Goal: Transaction & Acquisition: Book appointment/travel/reservation

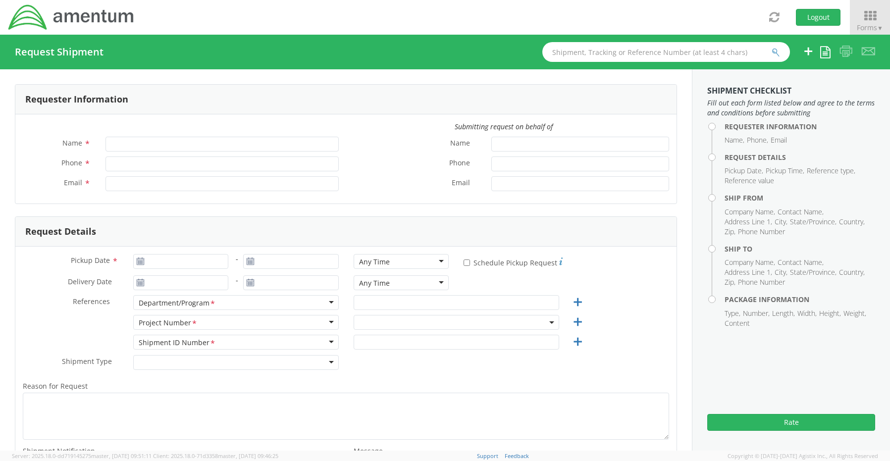
type input "Senecia Morgan"
type input "8172241568"
type input "[EMAIL_ADDRESS][PERSON_NAME][DOMAIN_NAME]"
select select "OCCP.600391.00000"
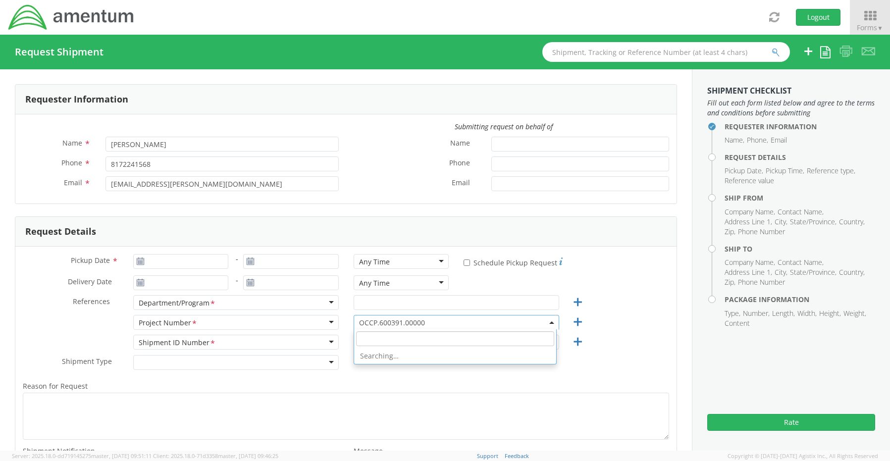
drag, startPoint x: 364, startPoint y: 321, endPoint x: 367, endPoint y: 336, distance: 16.1
click at [367, 326] on agx-select2 "OCCP.600391.00000 OCCP.600391.00000 Searching…" at bounding box center [457, 321] width 206 height 9
click at [367, 336] on input "search" at bounding box center [455, 338] width 198 height 15
paste input "EJIE.100043.ZR12C"
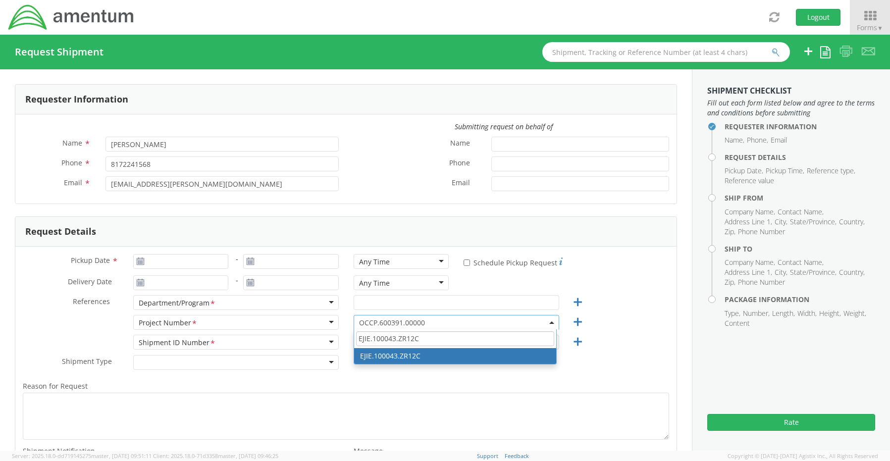
type input "EJIE.100043.ZR12C"
select select "EJIE.100043.ZR12C"
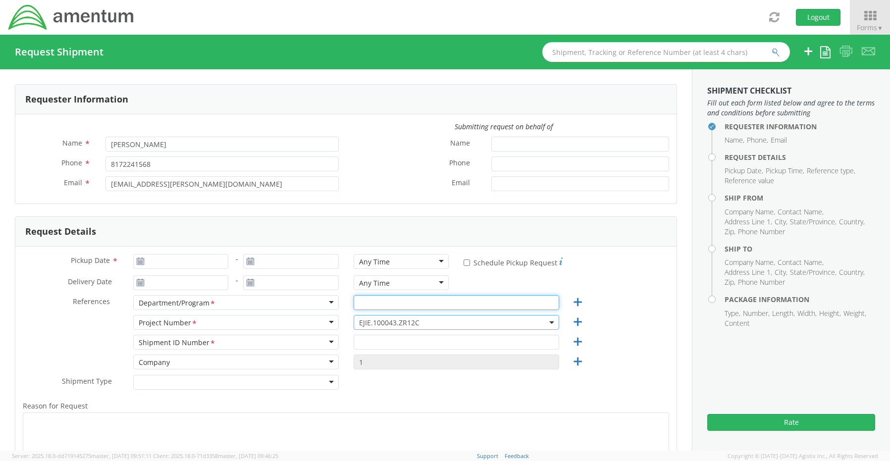
click at [373, 306] on input "text" at bounding box center [457, 302] width 206 height 15
paste input "[PERSON_NAME]"
type input "[PERSON_NAME]"
click at [372, 345] on input "text" at bounding box center [457, 342] width 206 height 15
paste input "Aleksandra Niewiara-Cregg RITM0238148"
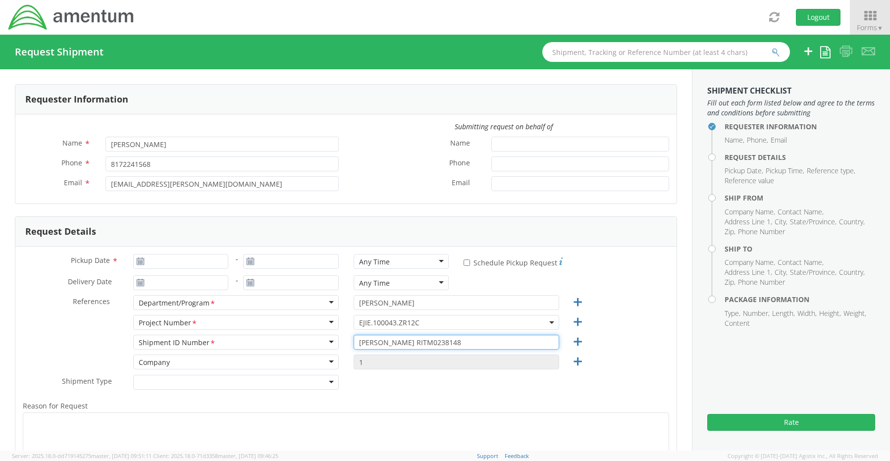
type input "Aleksandra Niewiara-Cregg RITM0238148"
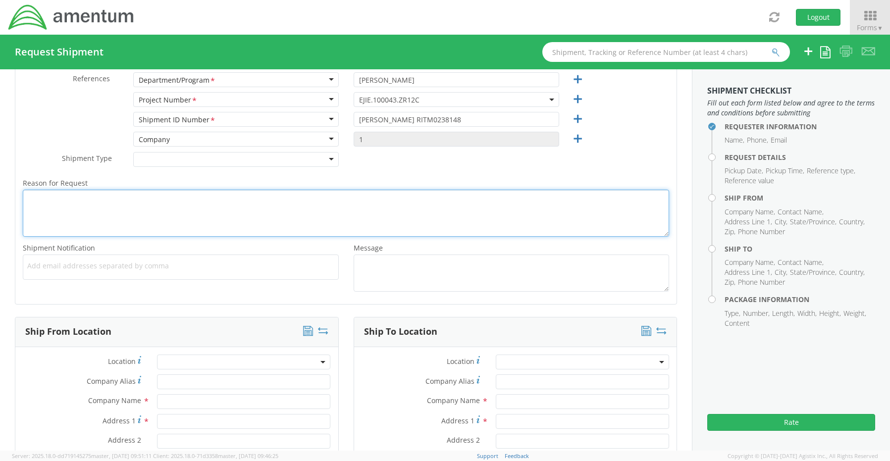
scroll to position [248, 0]
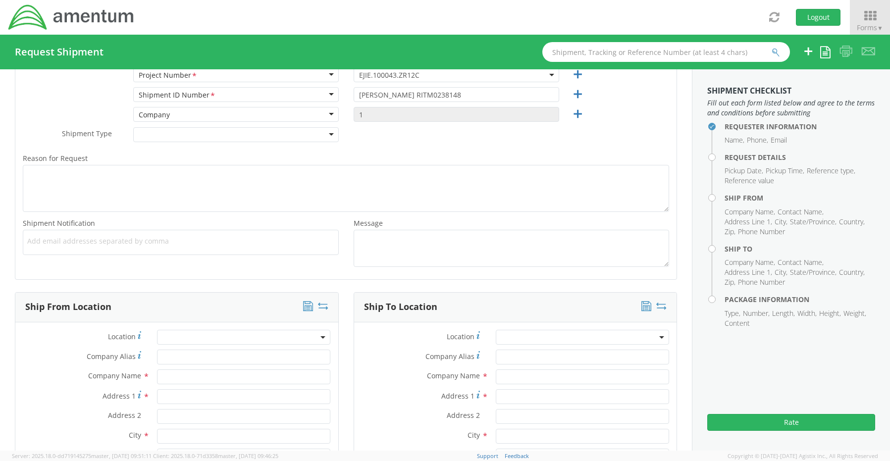
click at [64, 243] on span "Add email addresses separated by comma" at bounding box center [180, 241] width 307 height 10
click at [31, 242] on span "Add email addresses separated by comma" at bounding box center [180, 241] width 307 height 10
paste input "[PERSON_NAME][EMAIL_ADDRESS][PERSON_NAME][DOMAIN_NAME]"
type input "[PERSON_NAME][EMAIL_ADDRESS][PERSON_NAME][DOMAIN_NAME]"
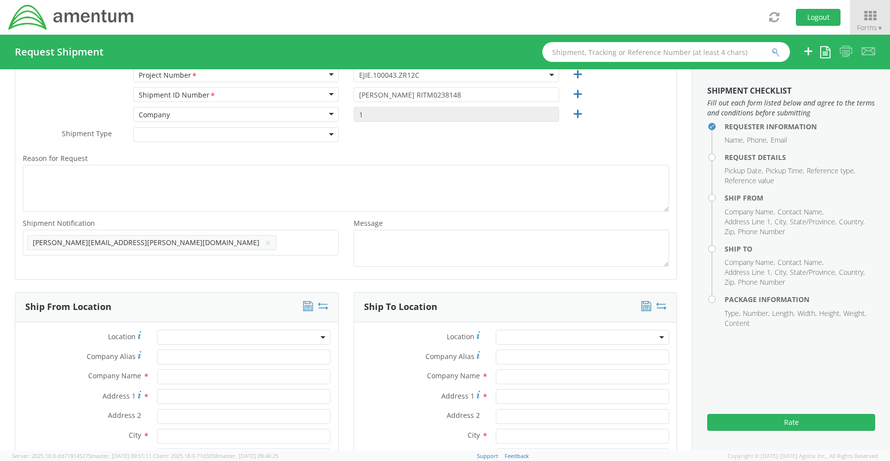
click at [195, 248] on ul "Gregory.Preece@amentum.com ×" at bounding box center [180, 242] width 307 height 17
paste input "[EMAIL_ADDRESS][DOMAIN_NAME]"
type input "[EMAIL_ADDRESS][DOMAIN_NAME]"
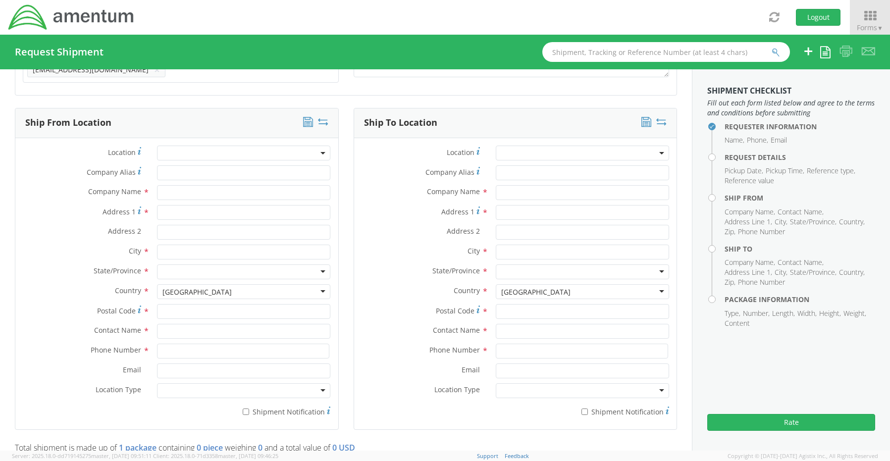
scroll to position [446, 0]
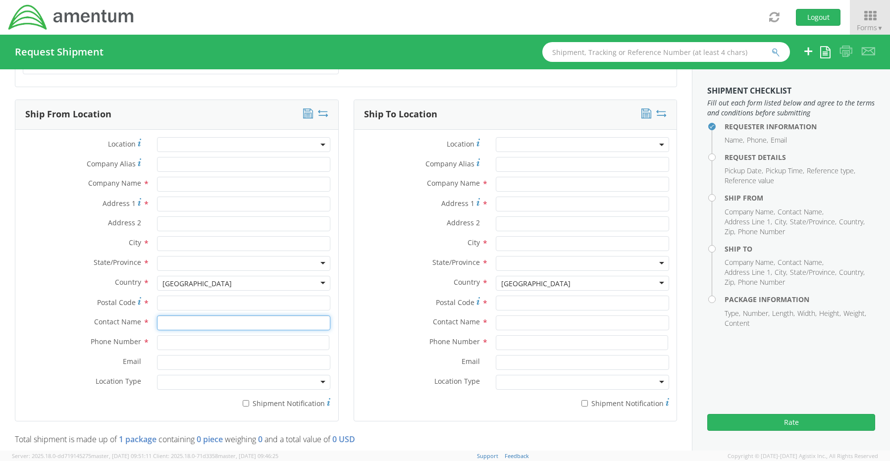
click at [165, 316] on input "text" at bounding box center [243, 323] width 173 height 15
type input "sene"
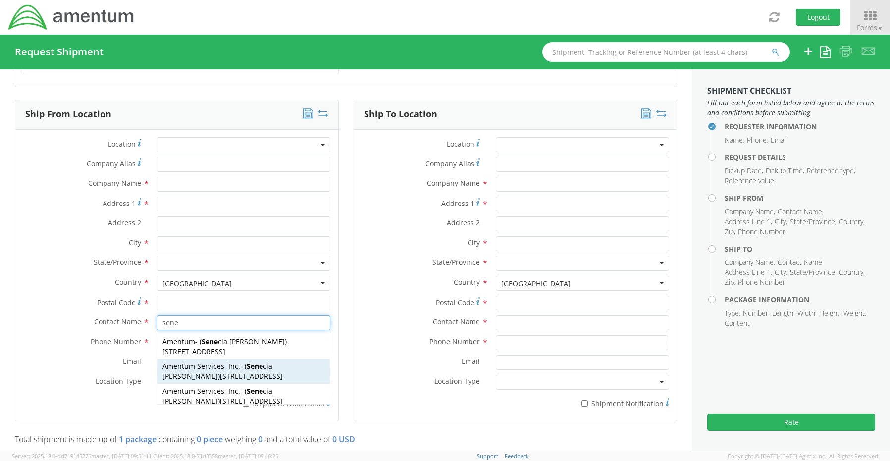
click at [188, 365] on span "Amentum Services, Inc." at bounding box center [201, 366] width 78 height 9
type input "Amentum Services, Inc."
type input "[STREET_ADDRESS]"
type input "[GEOGRAPHIC_DATA]"
type input "76177"
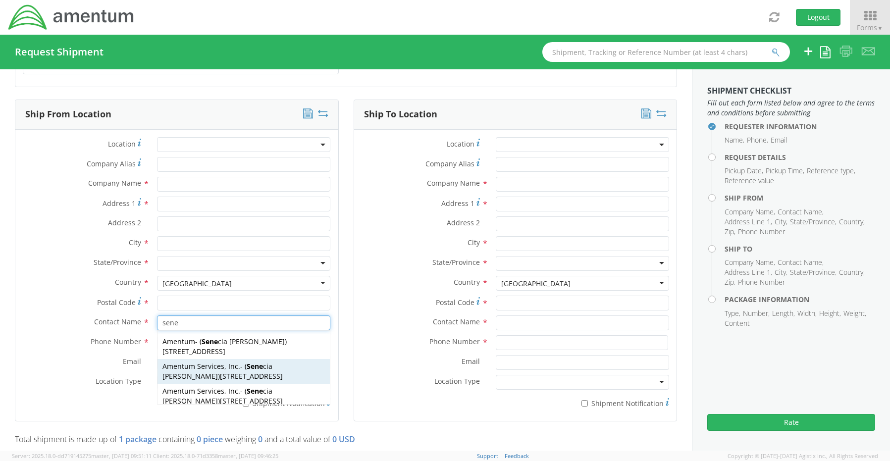
type input "[PERSON_NAME]"
type input "[PHONE_NUMBER]"
type input "[EMAIL_ADDRESS][PERSON_NAME][DOMAIN_NAME]"
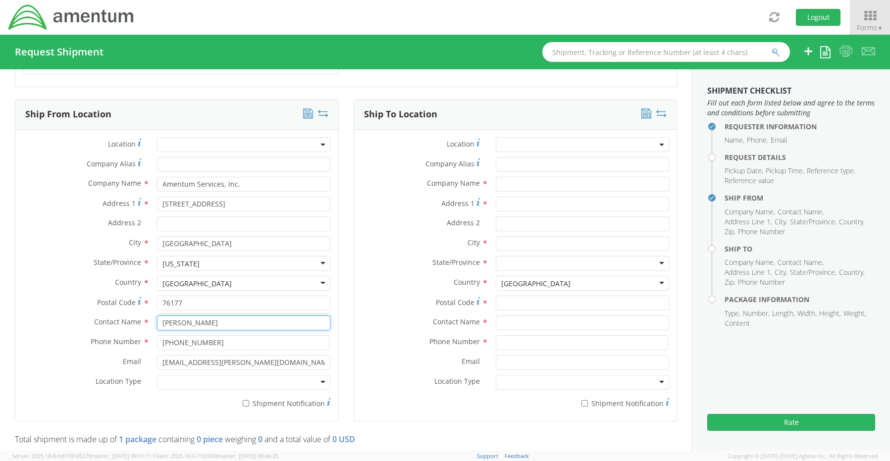
type input "[PERSON_NAME]"
click at [186, 382] on div at bounding box center [243, 382] width 173 height 15
click at [240, 397] on label "* Shipment Notification" at bounding box center [243, 403] width 173 height 12
click at [243, 400] on input "* Shipment Notification" at bounding box center [246, 403] width 6 height 6
checkbox input "true"
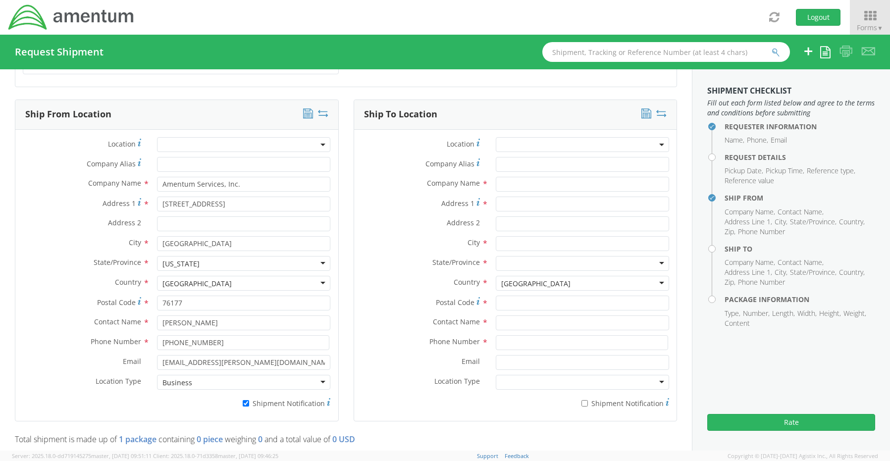
scroll to position [2497, 0]
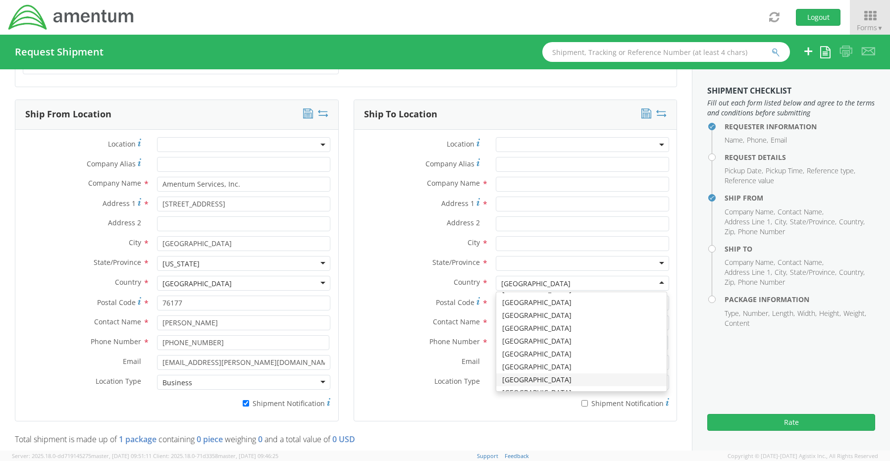
click at [523, 279] on div "[GEOGRAPHIC_DATA]" at bounding box center [535, 284] width 69 height 10
type input "p"
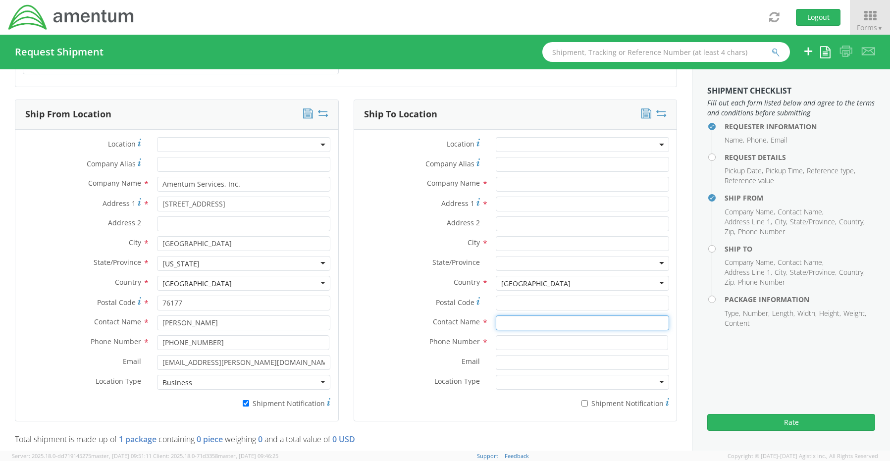
click at [523, 319] on input "text" at bounding box center [582, 323] width 173 height 15
paste input "Attn: Aleksandra Niewiara-Cregg"
type input "Attn: Aleksandra Niewiara-Cregg"
click at [509, 180] on input "text" at bounding box center [582, 184] width 173 height 15
paste input "Amentum"
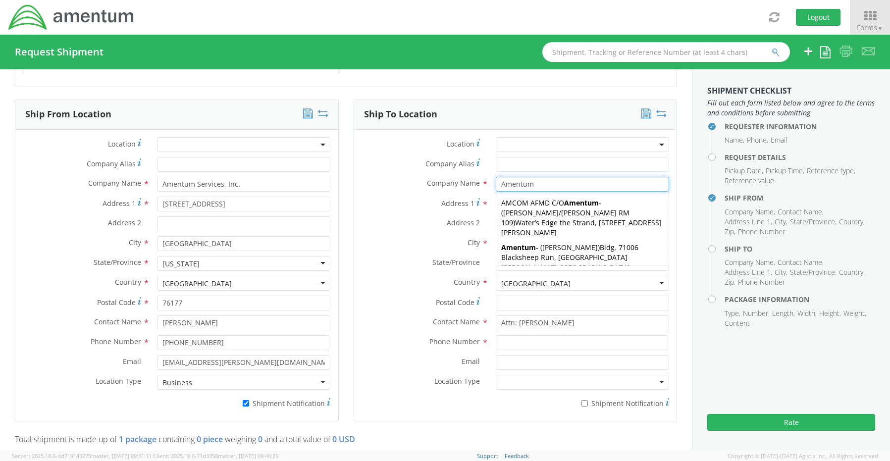
type input "Amentum"
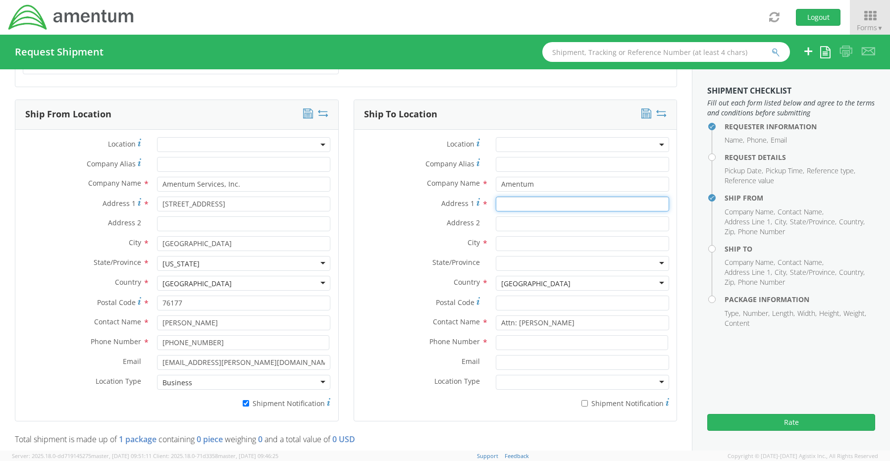
click at [503, 205] on input "Address 1 *" at bounding box center [582, 204] width 173 height 15
paste input "POL-Krakow-Fabryczna Office Park 005PL"
type input "POL-Krakow-Fabryczna Office Park 005PL"
click at [522, 217] on input "Address 2 *" at bounding box center [582, 223] width 173 height 15
paste input "Aleja Pokoju 18"
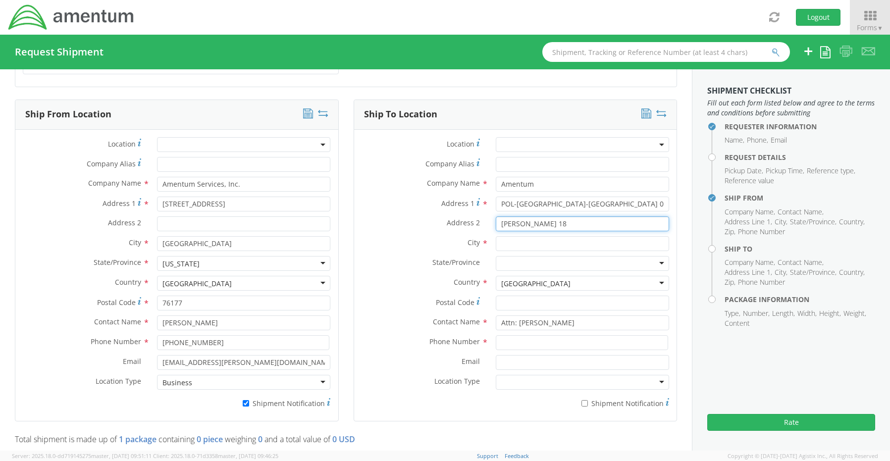
type input "Aleja Pokoju 18"
click at [504, 239] on input "text" at bounding box center [582, 243] width 173 height 15
click at [496, 257] on div at bounding box center [582, 263] width 173 height 15
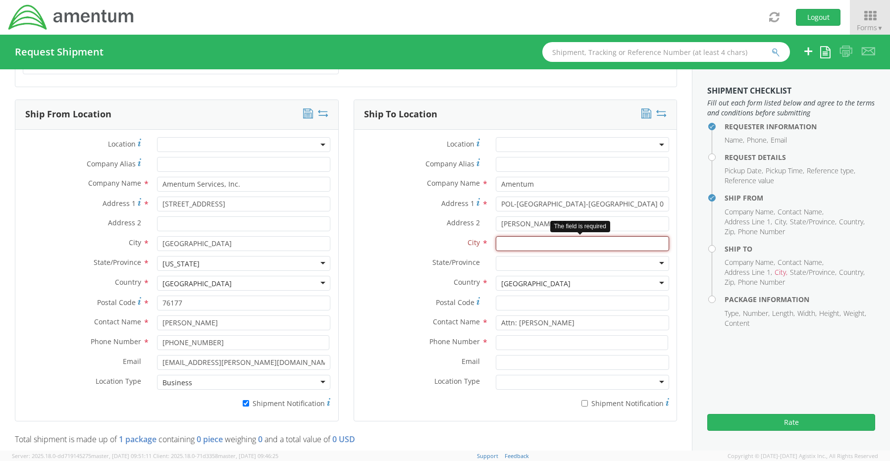
click at [508, 239] on input "text" at bounding box center [582, 243] width 173 height 15
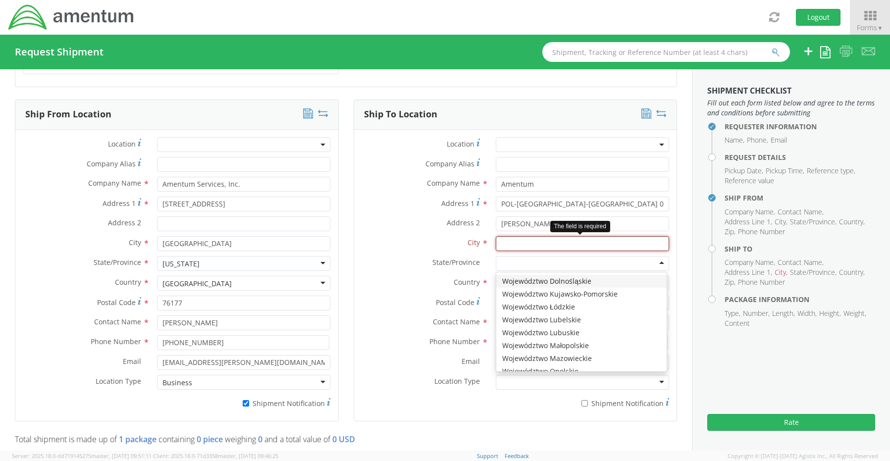
paste input "Krakow"
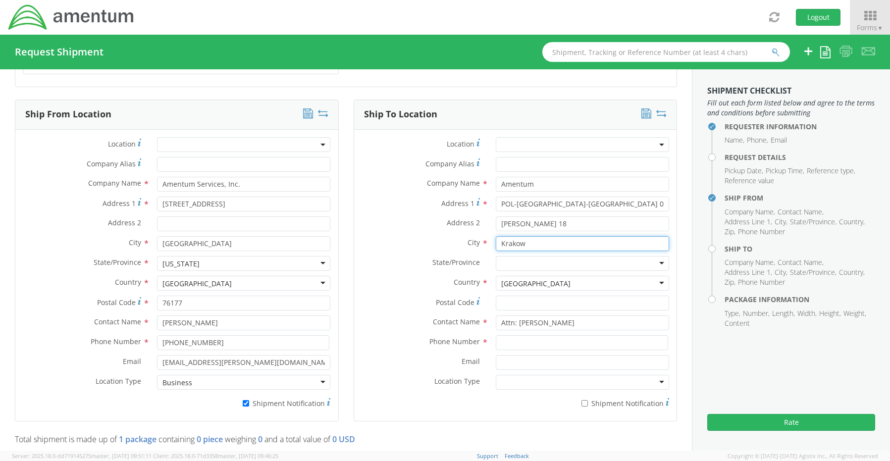
type input "Krakow"
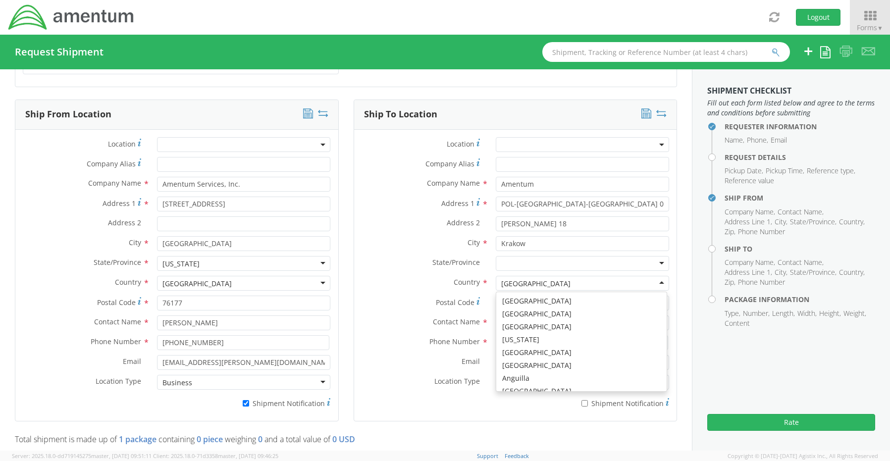
scroll to position [1905, 0]
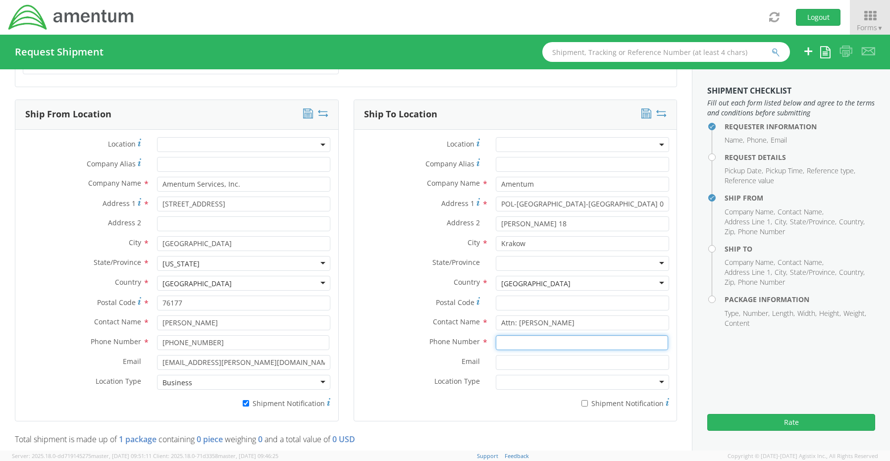
click at [513, 337] on input at bounding box center [582, 342] width 172 height 15
paste input "916-224-4207"
type input "916-224-4207"
click at [524, 362] on input "Email *" at bounding box center [582, 362] width 173 height 15
paste input "Aleksandra.Niewiara-Cregg@amentum.com,"
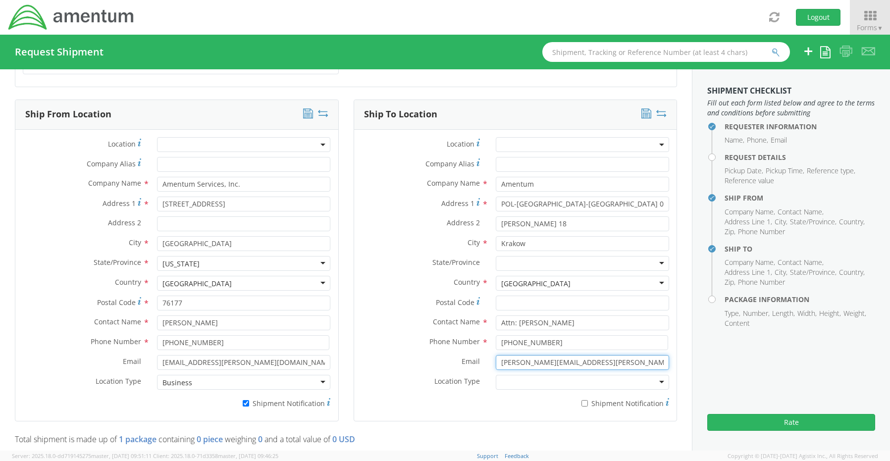
type input "Aleksandra.Niewiara-Cregg@amentum.com"
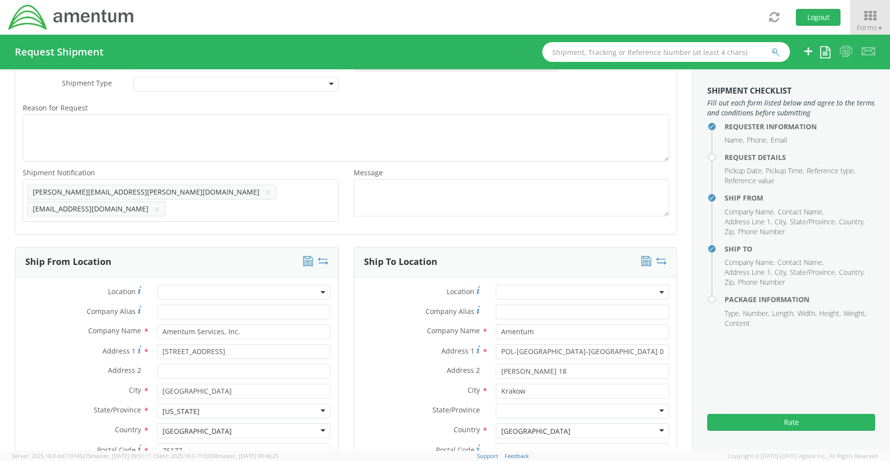
scroll to position [198, 0]
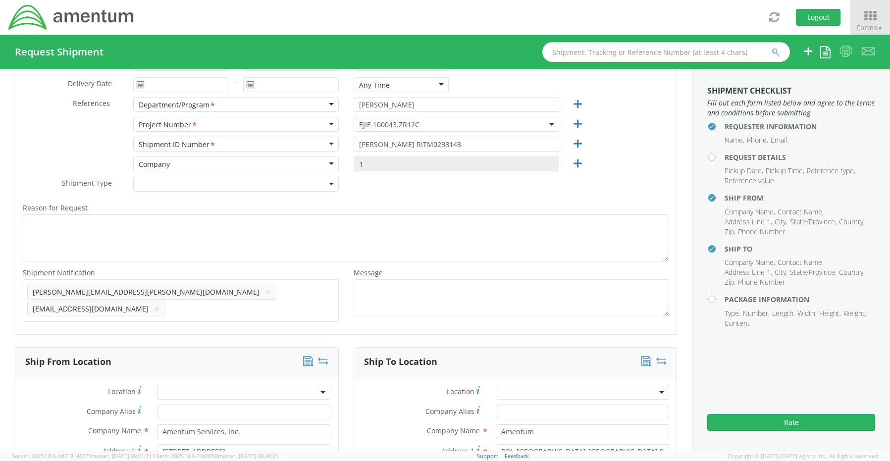
click at [296, 295] on span "Add email addresses separated by comma" at bounding box center [180, 291] width 307 height 10
paste input "Hannah.Huneidi@amentum.com"
type input "Hannah.Huneidi@amentum.com"
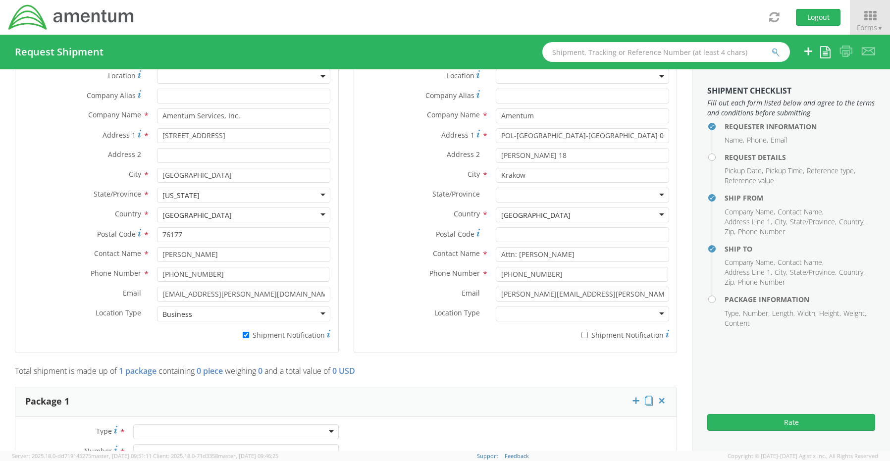
scroll to position [743, 0]
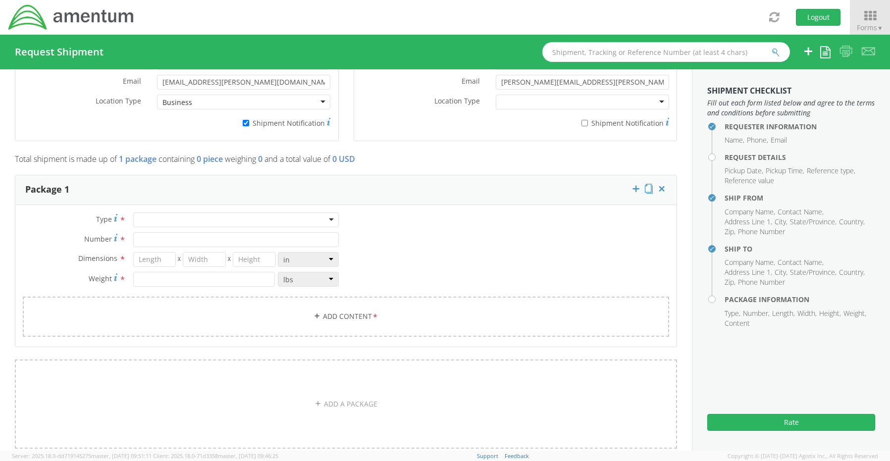
click at [150, 213] on div at bounding box center [236, 220] width 206 height 15
click at [155, 232] on input "Number *" at bounding box center [236, 239] width 206 height 15
type input "1"
type input "16"
type input "14"
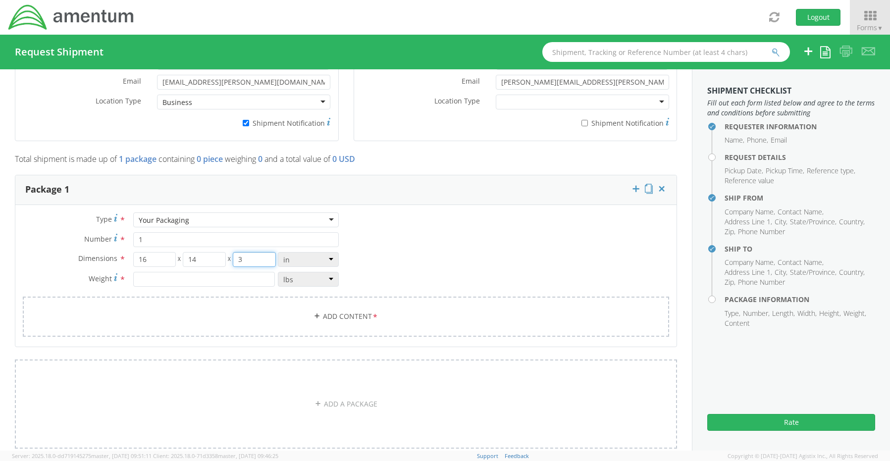
type input "3"
type input "6.0"
click at [323, 300] on link "Add Content *" at bounding box center [346, 317] width 647 height 40
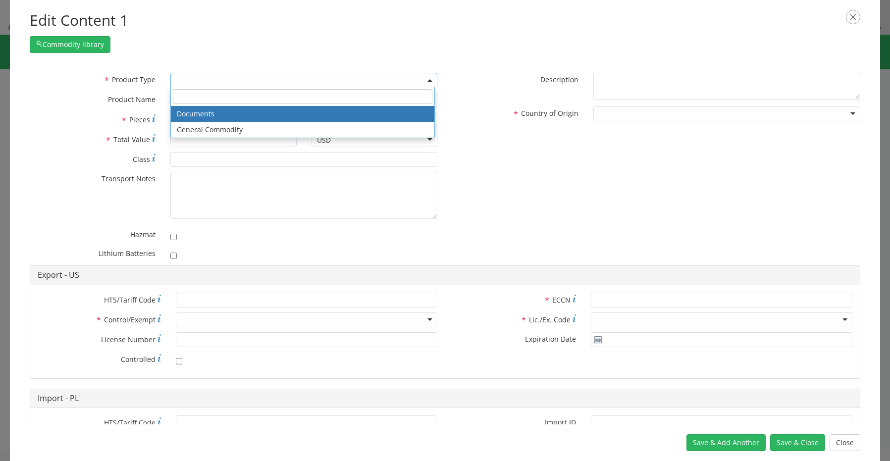
click at [195, 84] on span at bounding box center [303, 80] width 267 height 15
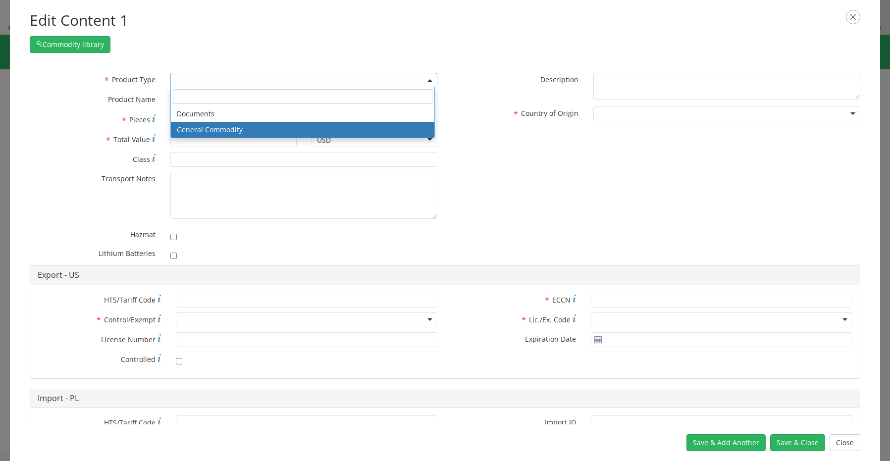
select select "COMMODITY"
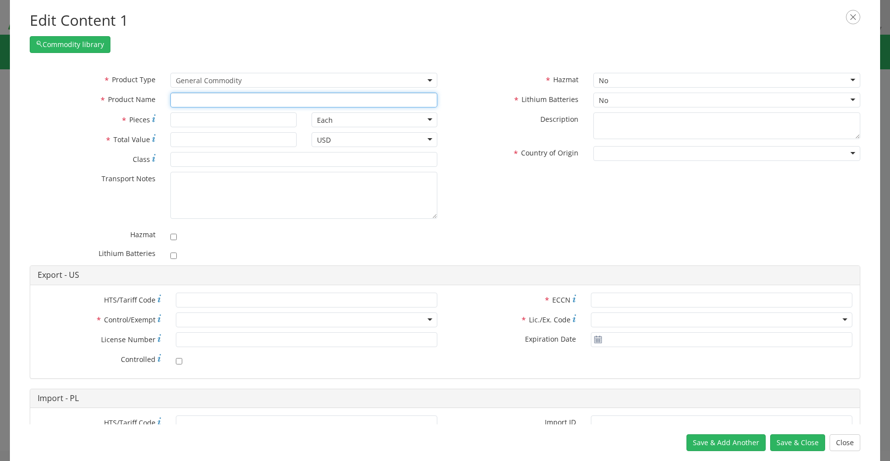
click at [228, 99] on input "text" at bounding box center [303, 100] width 267 height 15
paste input "Laptop: CORP026639/SN: 9VW45W3"
type input "Laptop: CORP026639/SN: 9VW45W3"
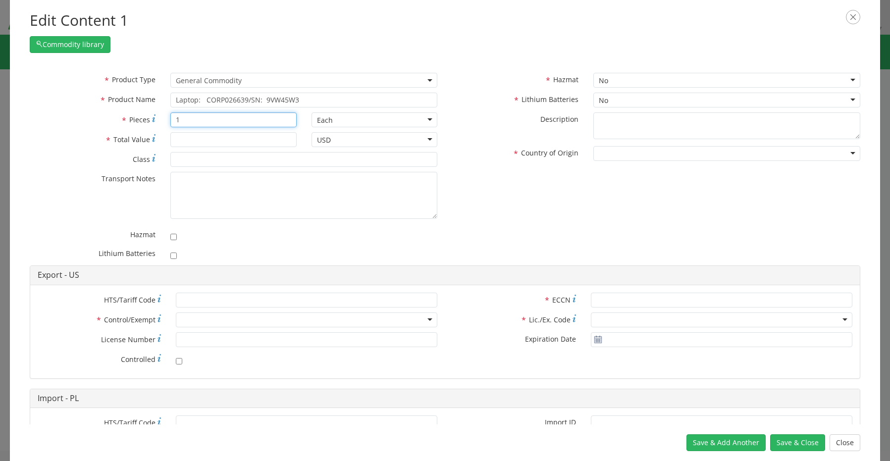
type input "1"
type input "1500.00"
click at [173, 257] on input "checkbox" at bounding box center [173, 256] width 6 height 6
checkbox input "true"
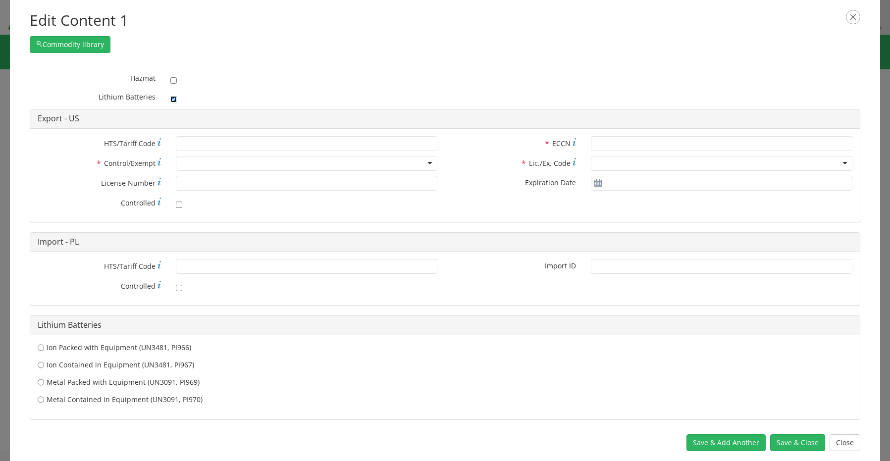
scroll to position [172, 0]
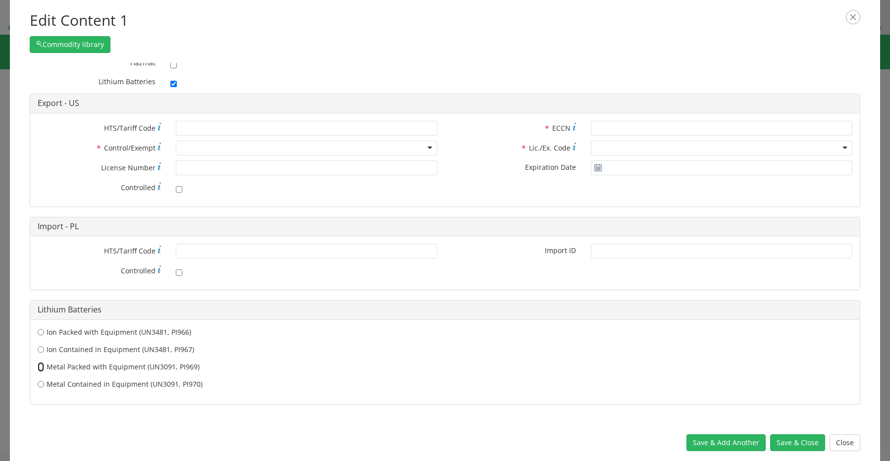
click at [40, 367] on input "Metal Packed with Equipment (UN3091, PI969)" at bounding box center [41, 367] width 6 height 10
radio input "true"
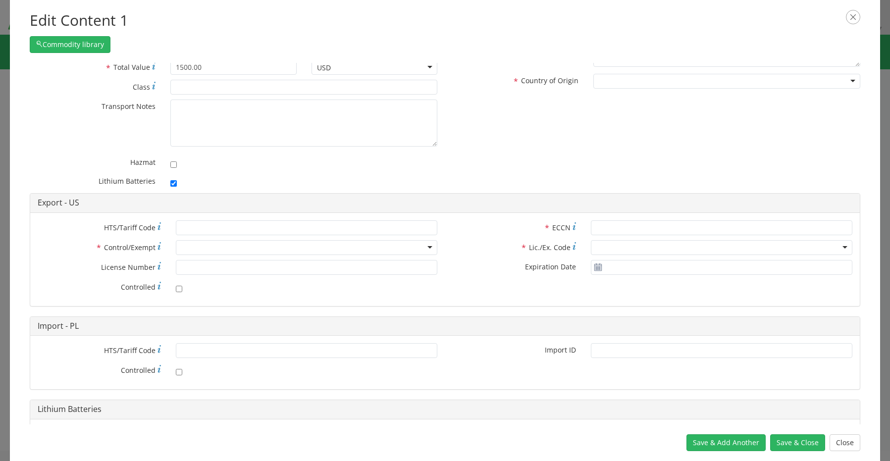
scroll to position [0, 0]
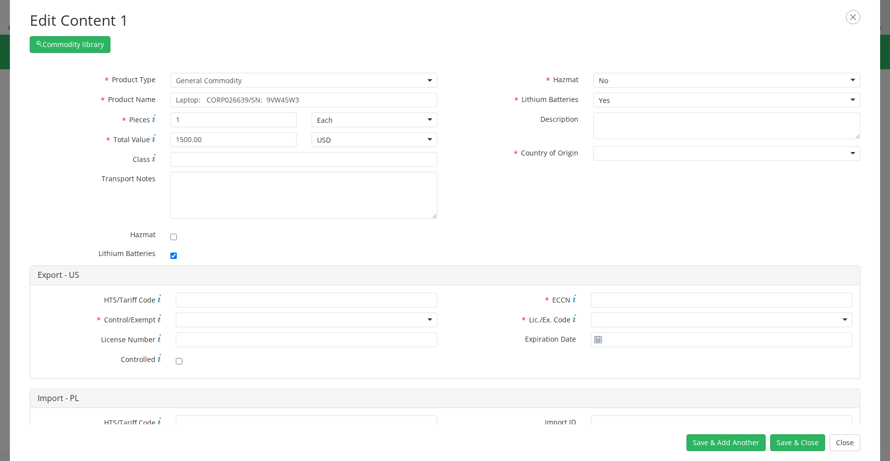
click at [604, 101] on div "Yes" at bounding box center [604, 101] width 11 height 10
click at [468, 70] on div "* Product Type Documents General Commodity General Commodity * Product Name Lap…" at bounding box center [445, 244] width 870 height 362
click at [600, 157] on div at bounding box center [726, 153] width 267 height 15
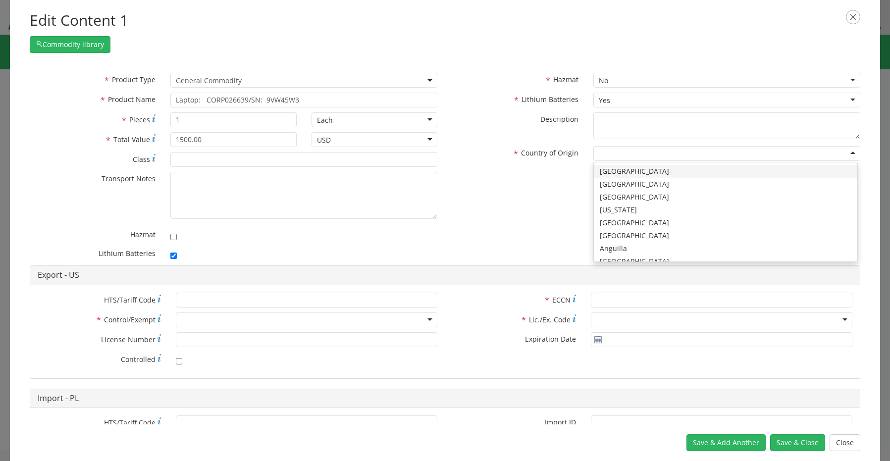
type input "t"
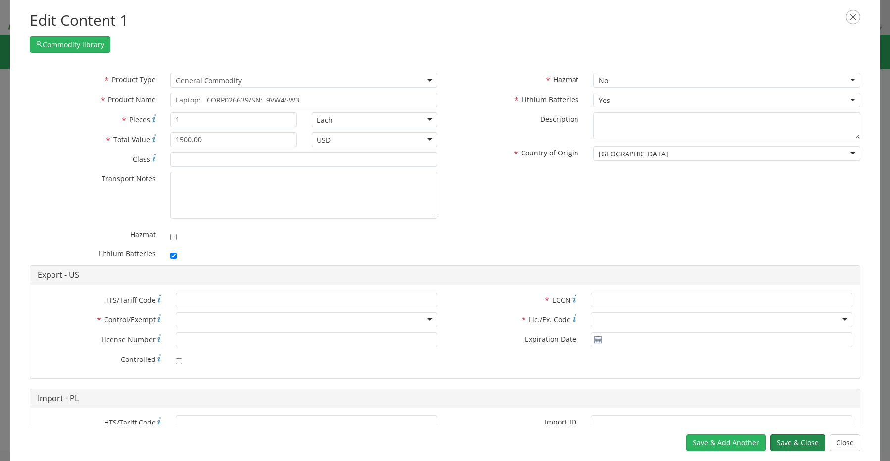
click at [785, 442] on button "Save & Close" at bounding box center [797, 442] width 55 height 17
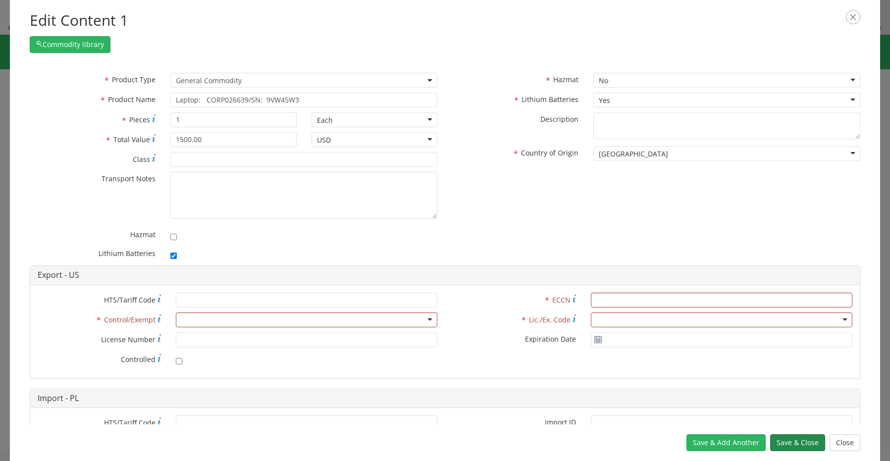
click at [802, 443] on button "Save & Close" at bounding box center [797, 442] width 55 height 17
click at [803, 444] on button "Save & Close" at bounding box center [797, 442] width 55 height 17
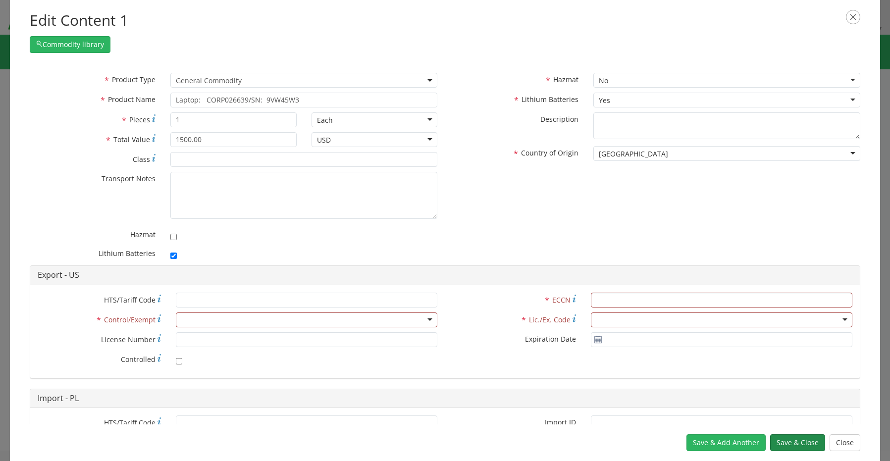
click at [802, 443] on button "Save & Close" at bounding box center [797, 442] width 55 height 17
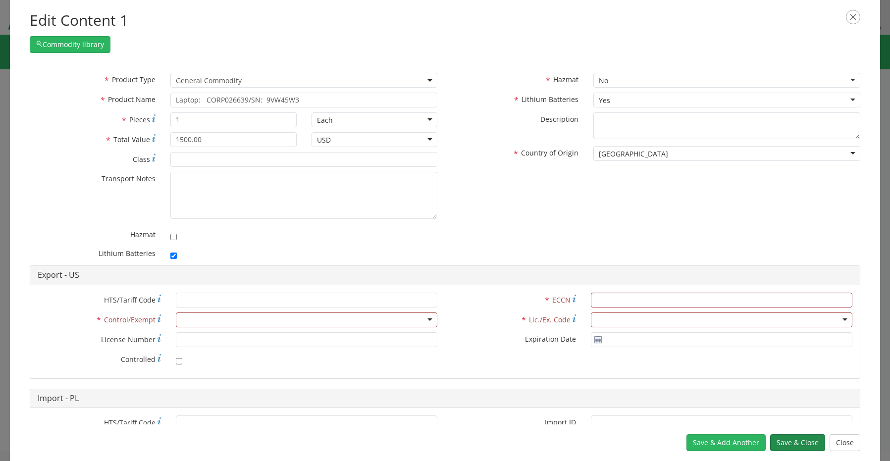
click at [803, 444] on button "Save & Close" at bounding box center [797, 442] width 55 height 17
click at [205, 323] on div at bounding box center [307, 320] width 262 height 15
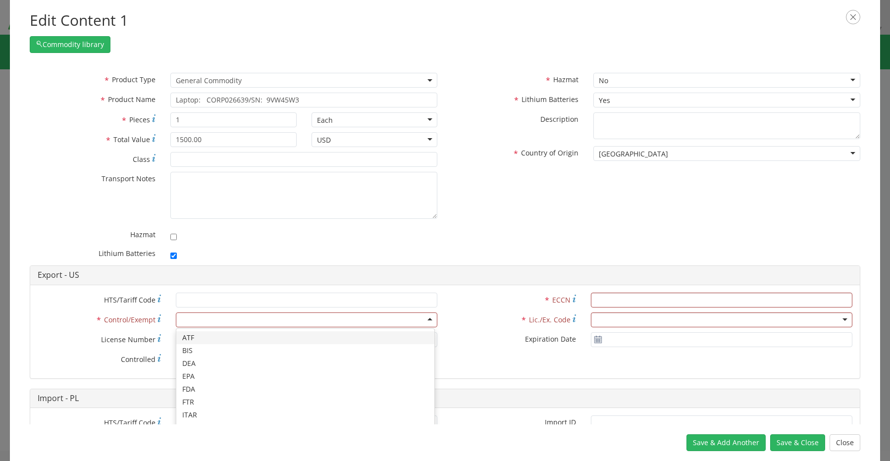
click at [204, 322] on div at bounding box center [307, 320] width 262 height 15
click at [822, 446] on button "Save & Close" at bounding box center [797, 442] width 55 height 17
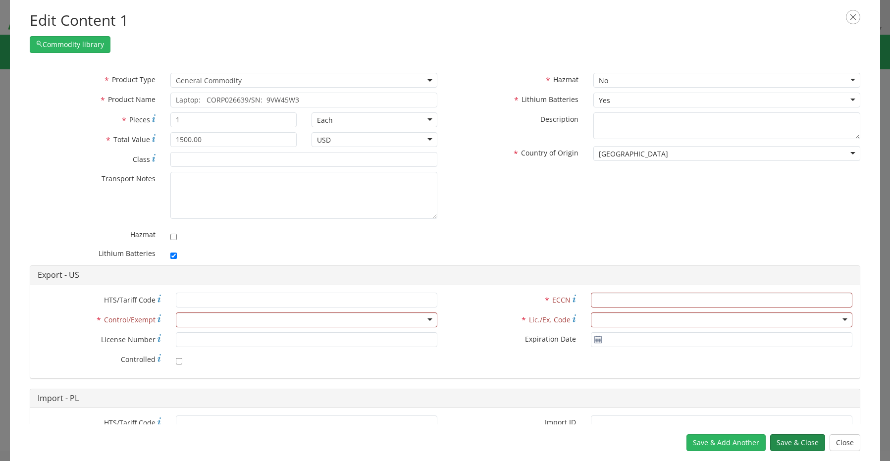
click at [811, 445] on button "Save & Close" at bounding box center [797, 442] width 55 height 17
click at [809, 443] on button "Save & Close" at bounding box center [797, 442] width 55 height 17
click at [852, 445] on button "Close" at bounding box center [845, 442] width 31 height 17
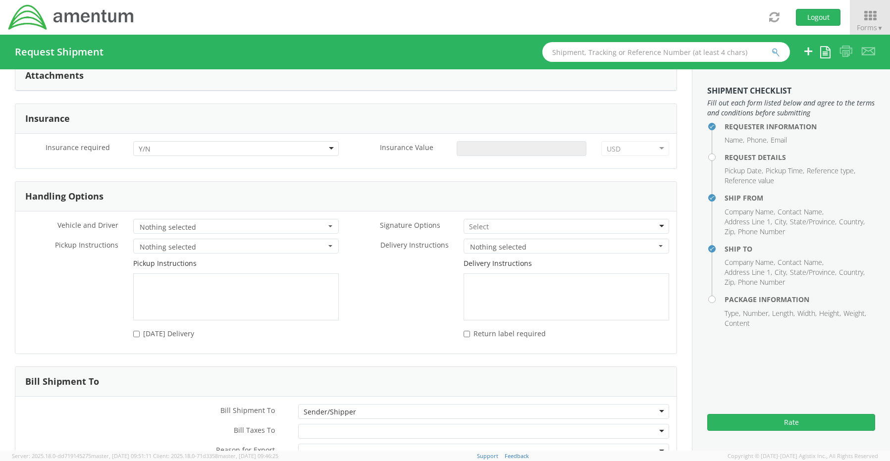
scroll to position [1220, 0]
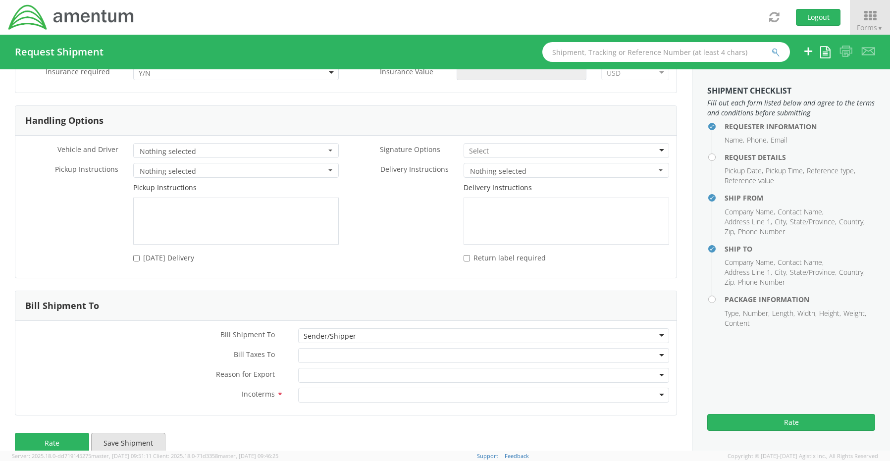
click at [137, 433] on button "Save Shipment" at bounding box center [128, 443] width 74 height 20
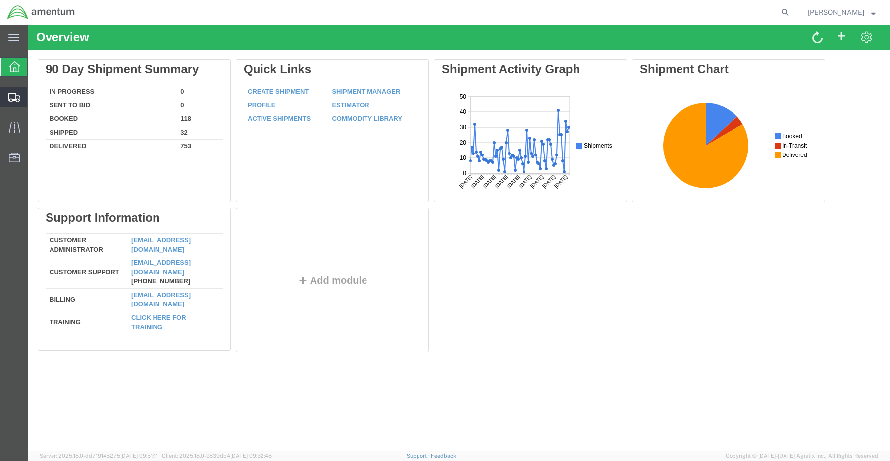
click at [0, 0] on span "Shipment Manager" at bounding box center [0, 0] width 0 height 0
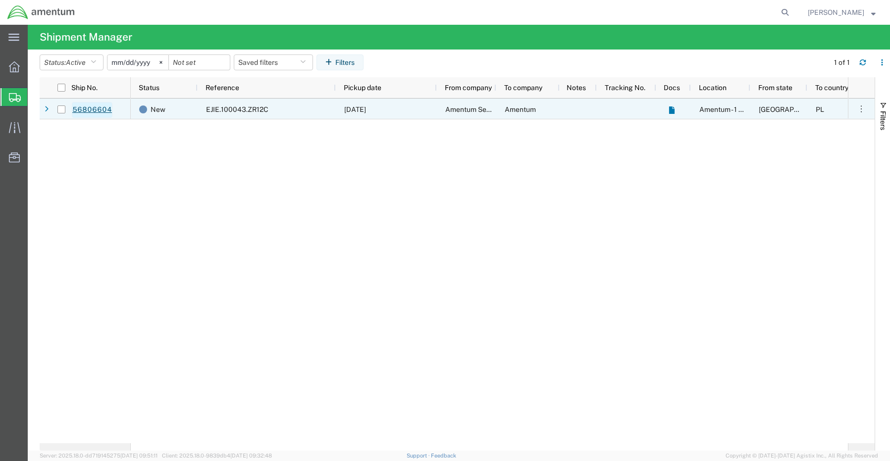
click at [89, 109] on link "56806604" at bounding box center [92, 110] width 41 height 16
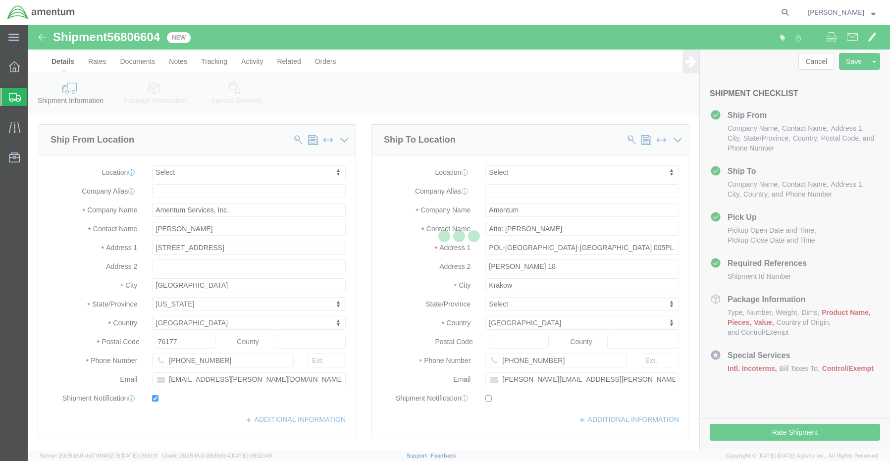
select select
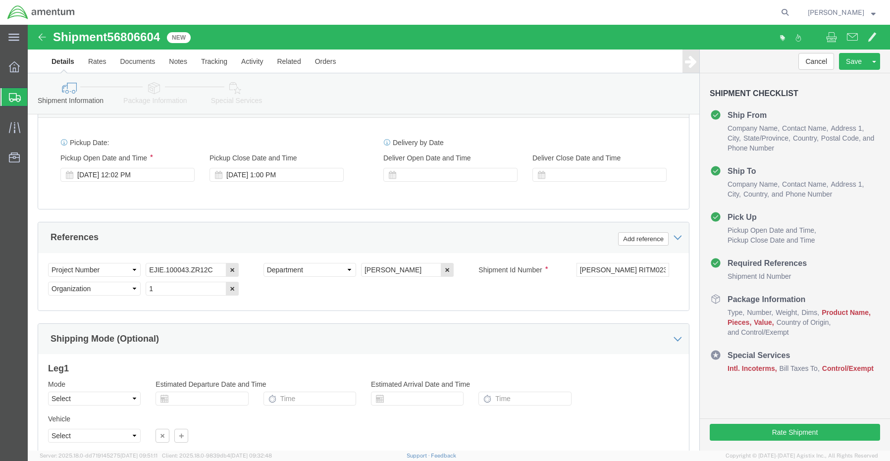
scroll to position [620, 0]
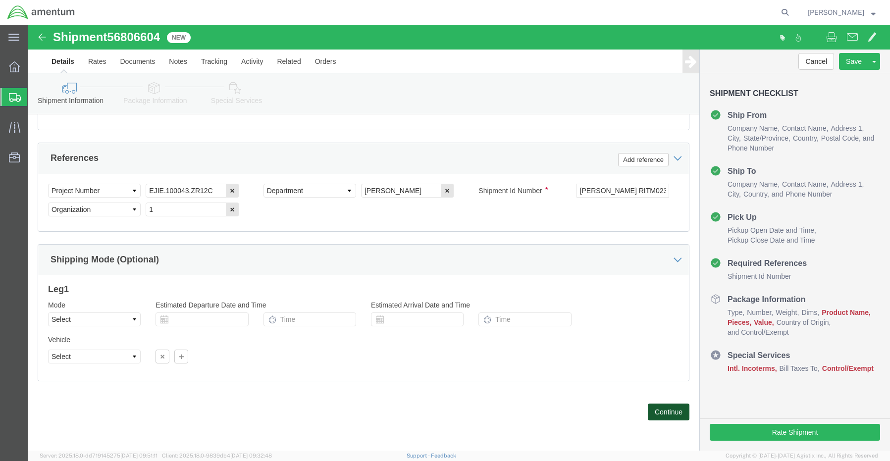
click button "Continue"
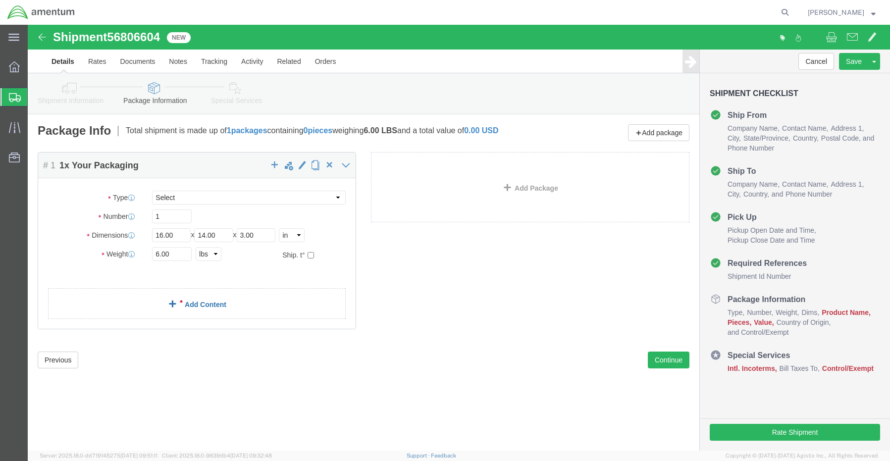
click div "Package Content # 1 1 x Your Packaging Package Type Select BCK Boxes Bale(s) Ba…"
click link "Add Content"
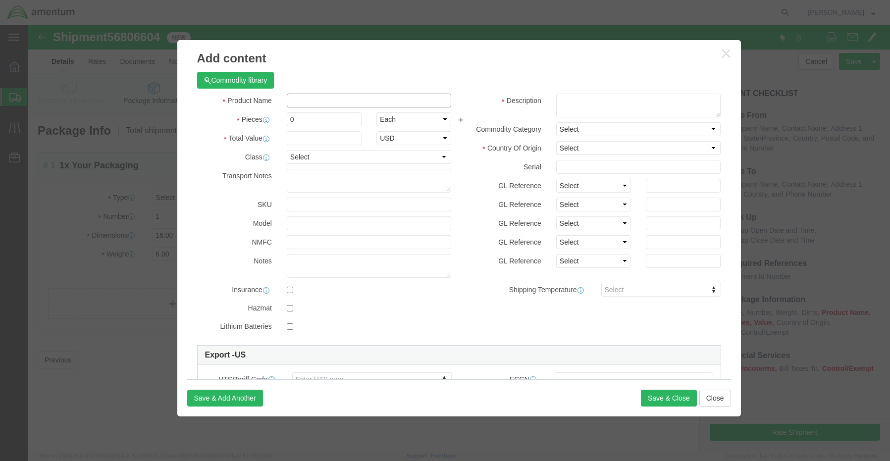
click input "text"
paste input "Laptop: CORP026639/SN: 9VW45W3"
type input "Laptop: CORP026639/SN: 9VW45W3"
type input "1"
type input "1500.00"
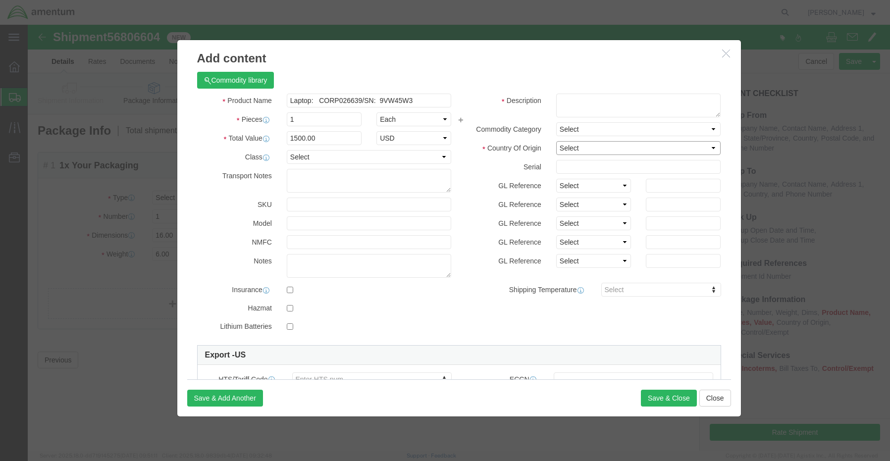
click select "Select Afghanistan Åland Islands Albania Algeria American Samoa Andorra Angola …"
select select "TW"
click select "Select Afghanistan Åland Islands Albania Algeria American Samoa Andorra Angola …"
click input "checkbox"
checkbox input "true"
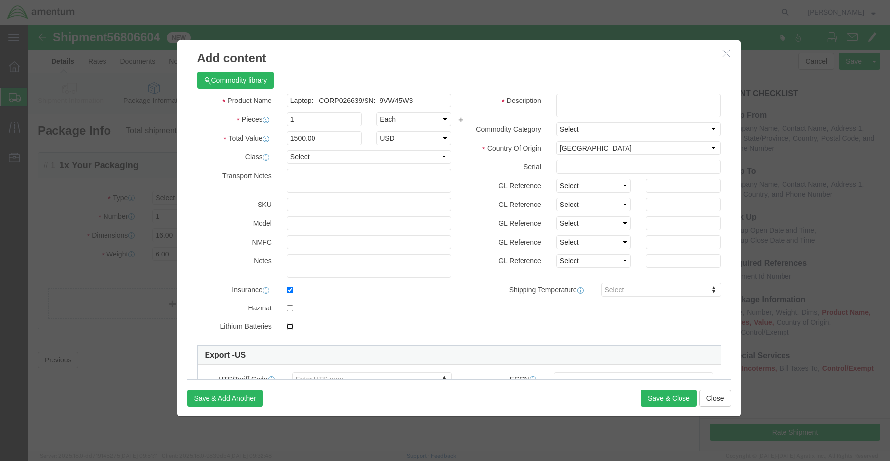
click label
click input "checkbox"
checkbox input "true"
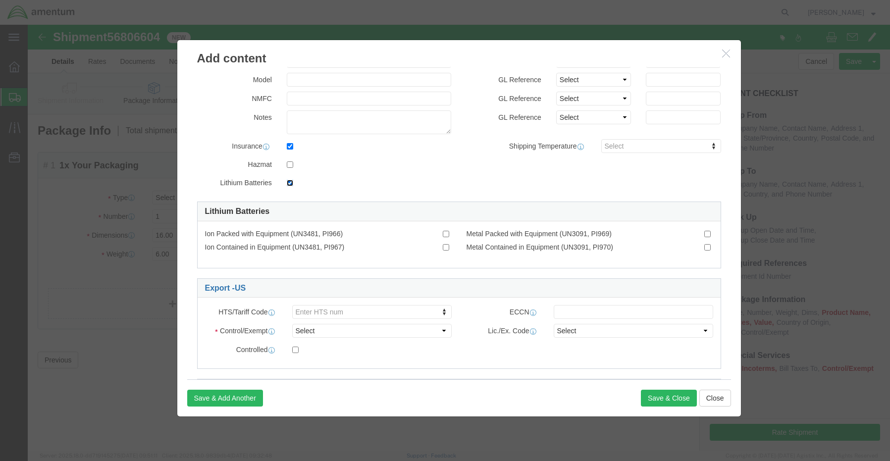
scroll to position [149, 0]
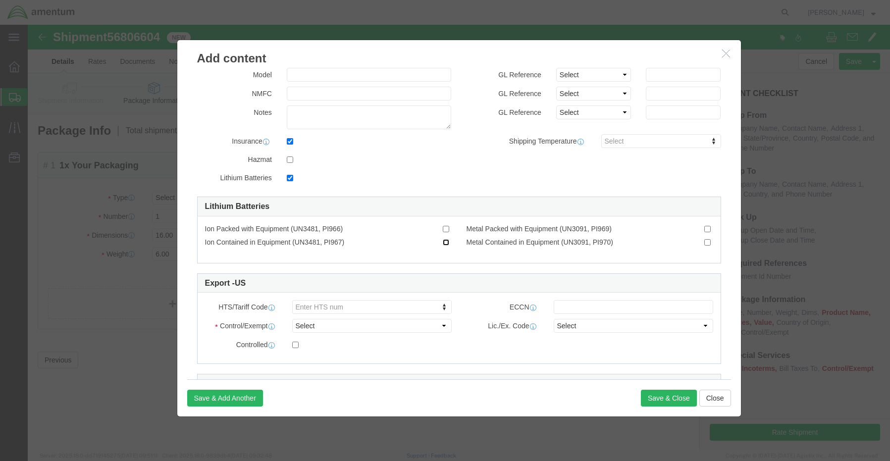
click input "Ion Contained in Equipment (UN3481, PI967)"
checkbox input "true"
click button "Save & Close"
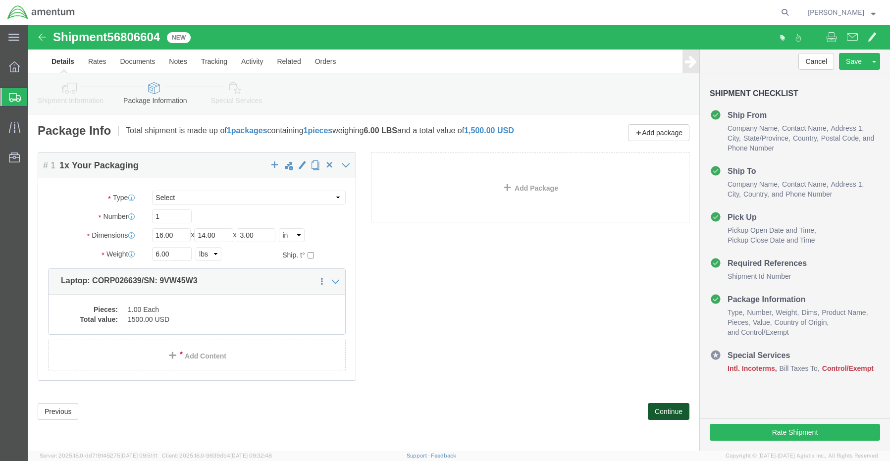
click button "Continue"
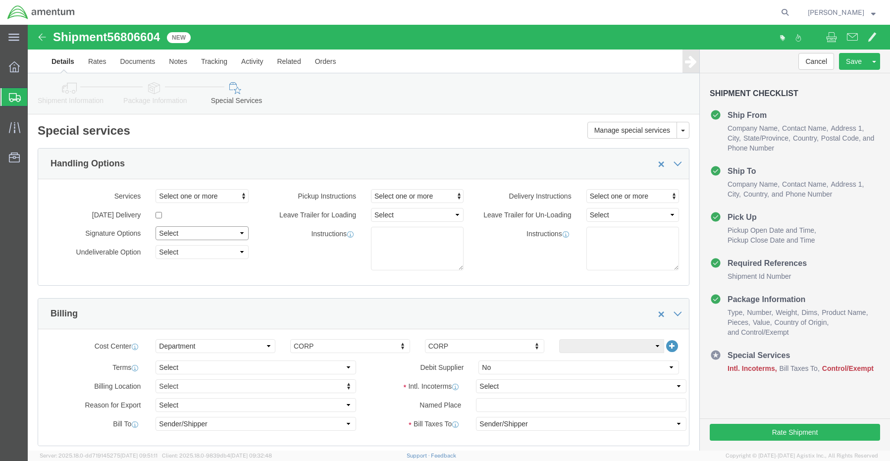
click select "Select Adult Signature Required Direct Signature Required No Signature Required…"
select select "AdultSignReqOnDeliveryFlag"
click select "Select Adult Signature Required Direct Signature Required No Signature Required…"
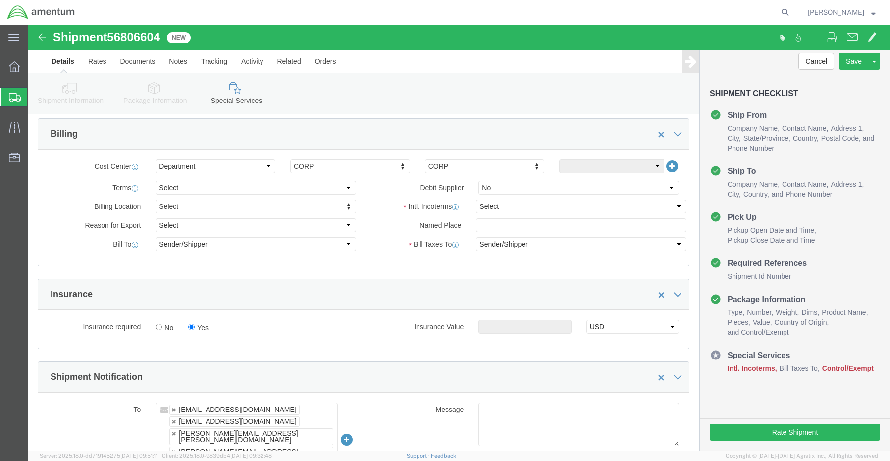
scroll to position [248, 0]
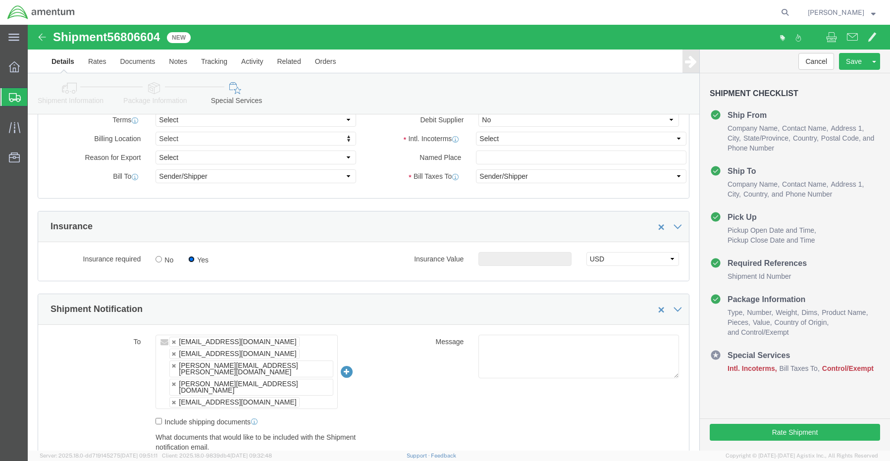
click input "Yes"
click input "text"
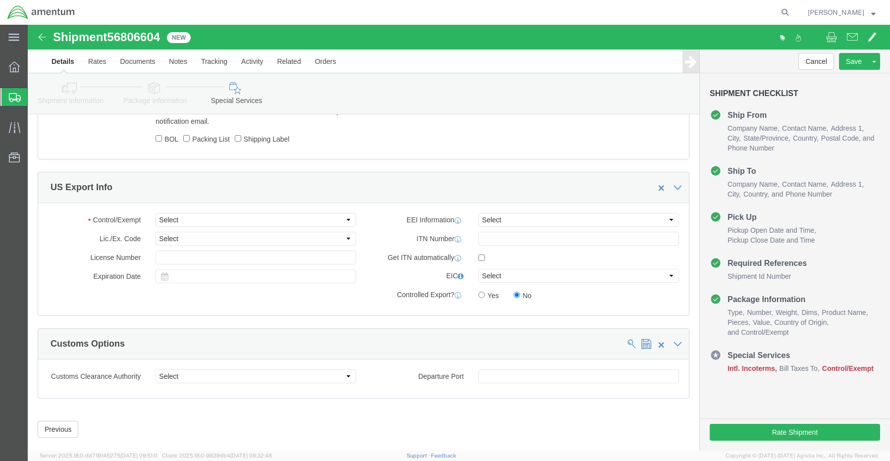
scroll to position [578, 0]
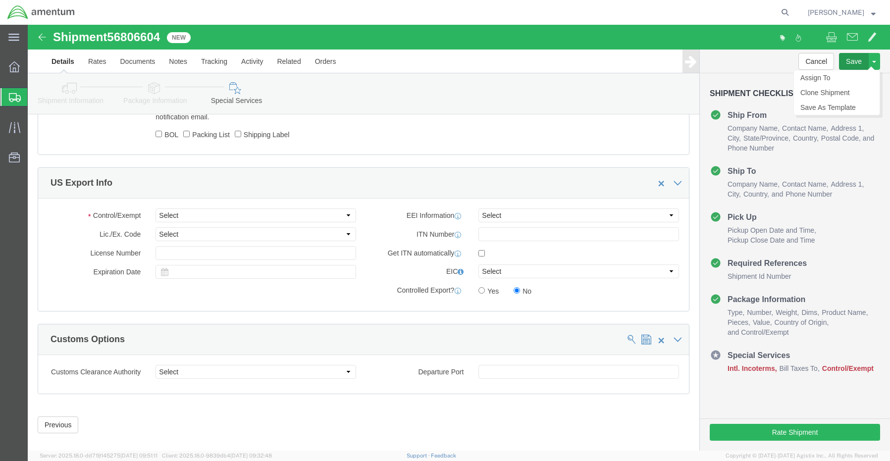
type input "1500.00"
click button "Save"
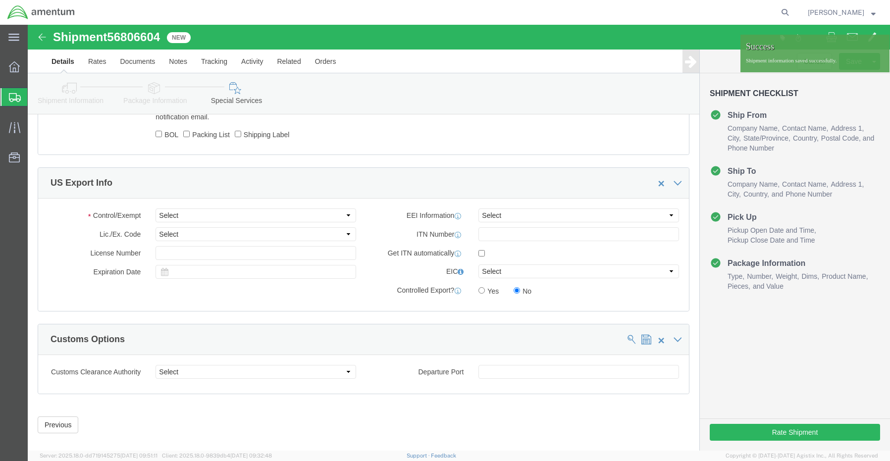
click icon
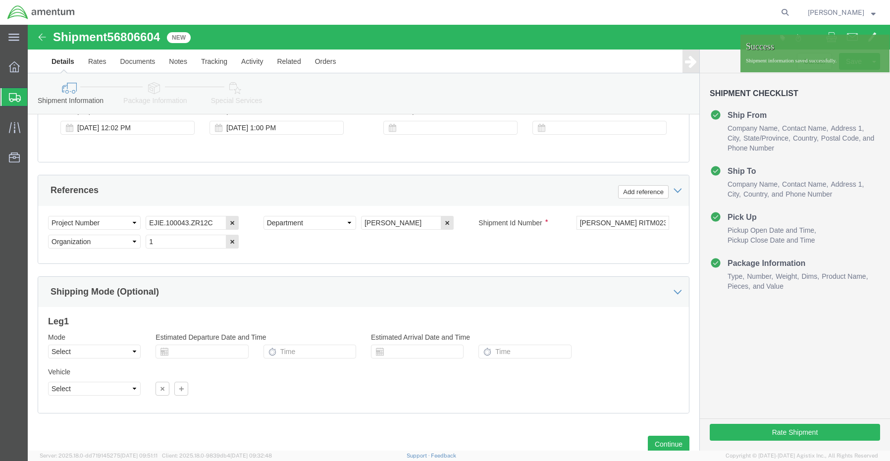
scroll to position [620, 0]
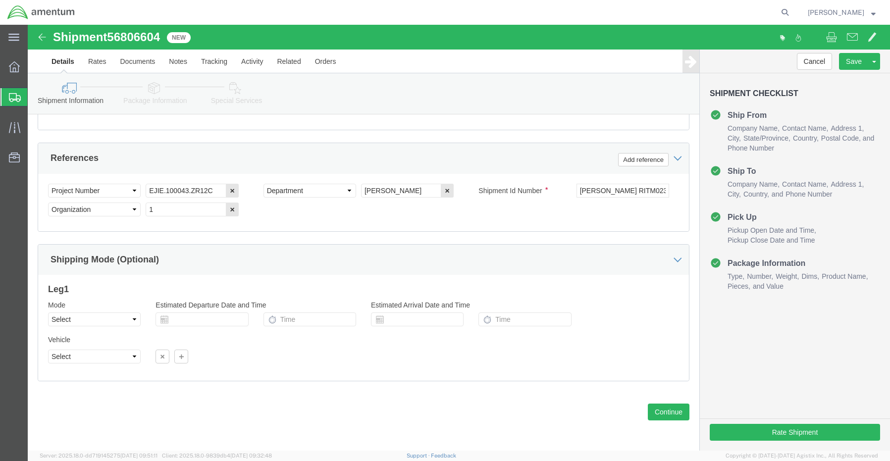
click at [0, 0] on span "Shipment Manager" at bounding box center [0, 0] width 0 height 0
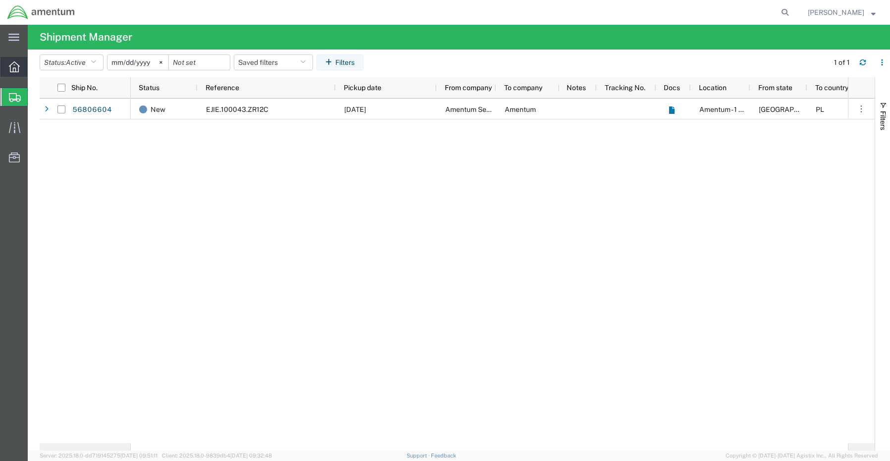
click at [11, 65] on icon at bounding box center [14, 66] width 11 height 11
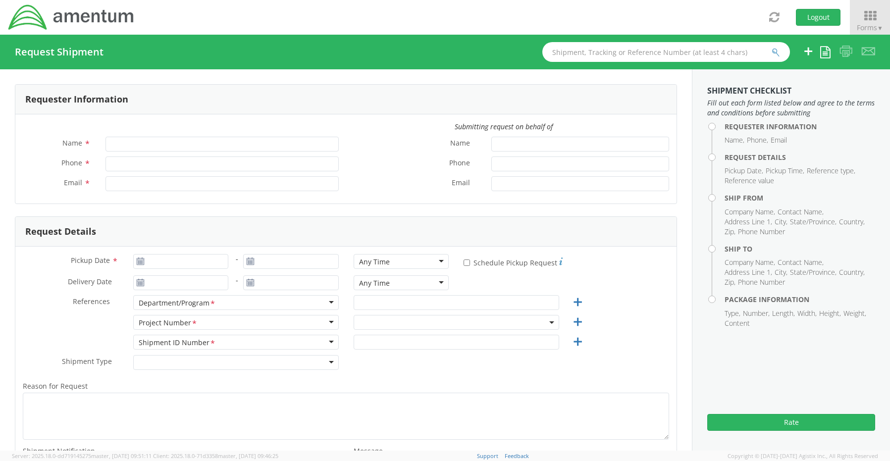
type input "[PERSON_NAME]"
type input "8172241568"
type input "[EMAIL_ADDRESS][PERSON_NAME][DOMAIN_NAME]"
select select "OCCP.600391.00000"
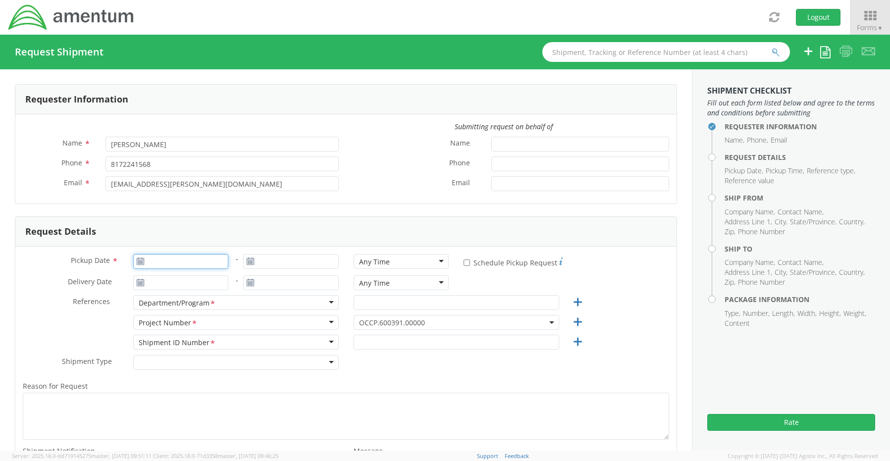
type input "[DATE]"
click at [183, 266] on input "[DATE]" at bounding box center [181, 261] width 96 height 15
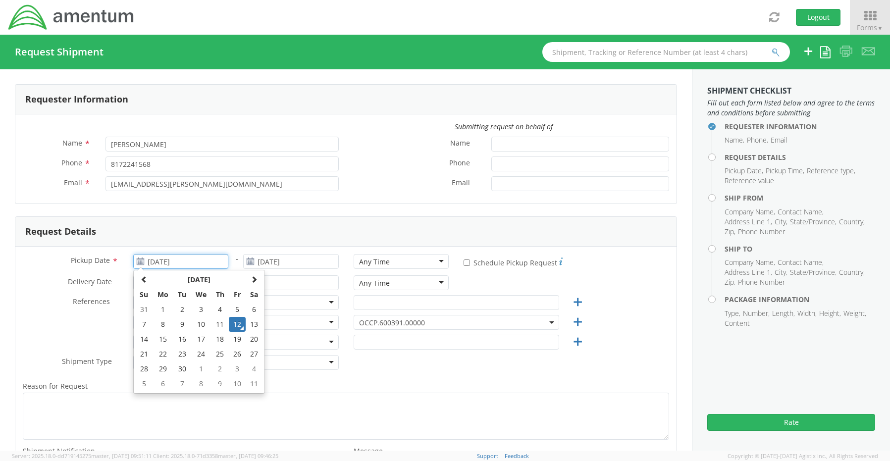
click at [239, 324] on td "12" at bounding box center [237, 324] width 17 height 15
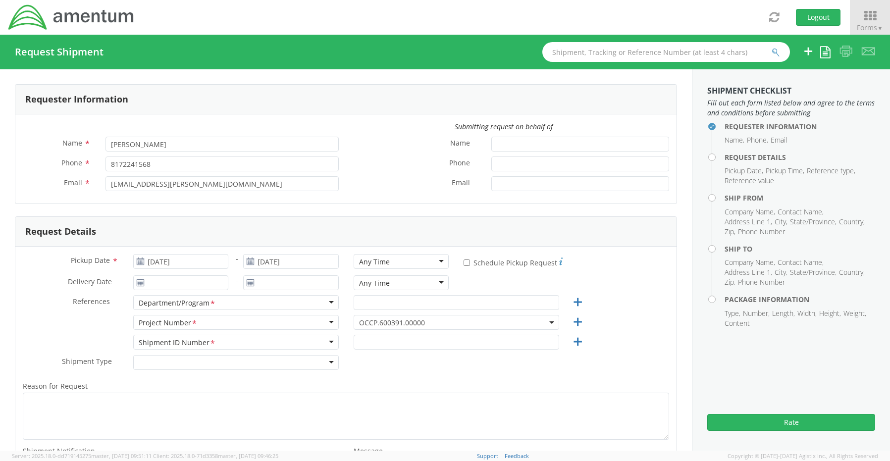
click at [372, 264] on div "Any Time" at bounding box center [374, 262] width 31 height 10
click at [370, 301] on input "text" at bounding box center [457, 302] width 206 height 15
paste input "[PERSON_NAME]"
type input "[PERSON_NAME]"
click at [373, 325] on span "OCCP.600391.00000" at bounding box center [456, 322] width 195 height 9
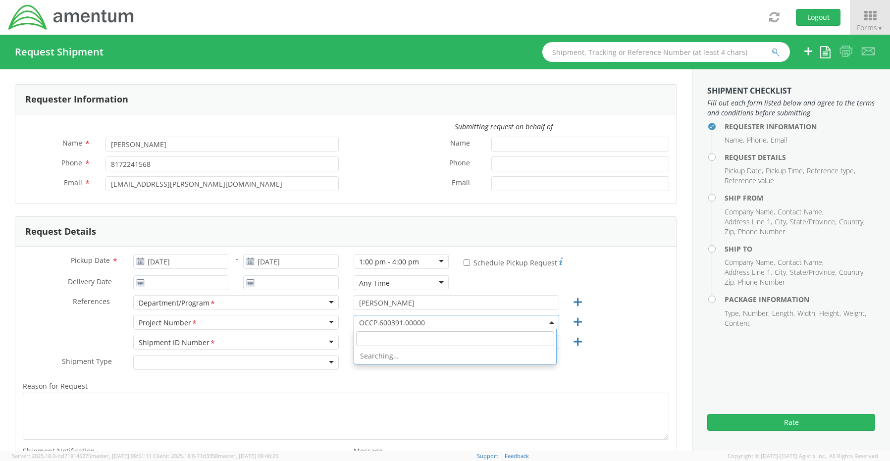
click at [380, 340] on input "search" at bounding box center [455, 338] width 198 height 15
paste input "OVHD.600535.00PMO"
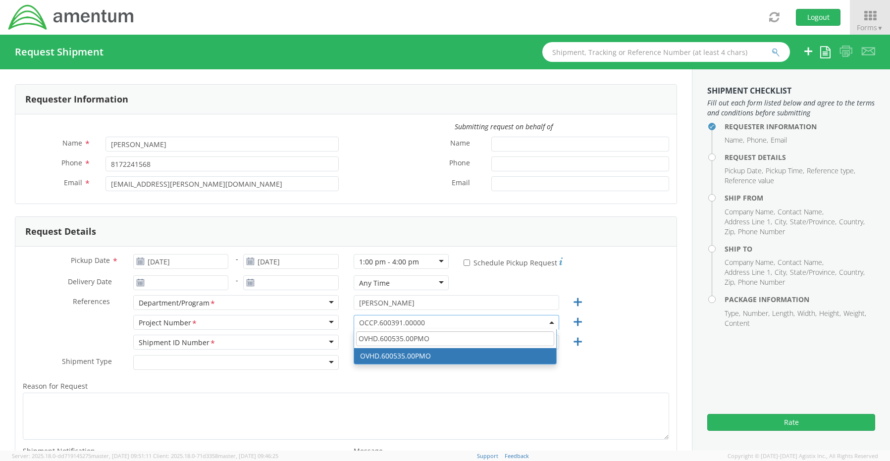
type input "OVHD.600535.00PMO"
select select "OVHD.600535.00PMO"
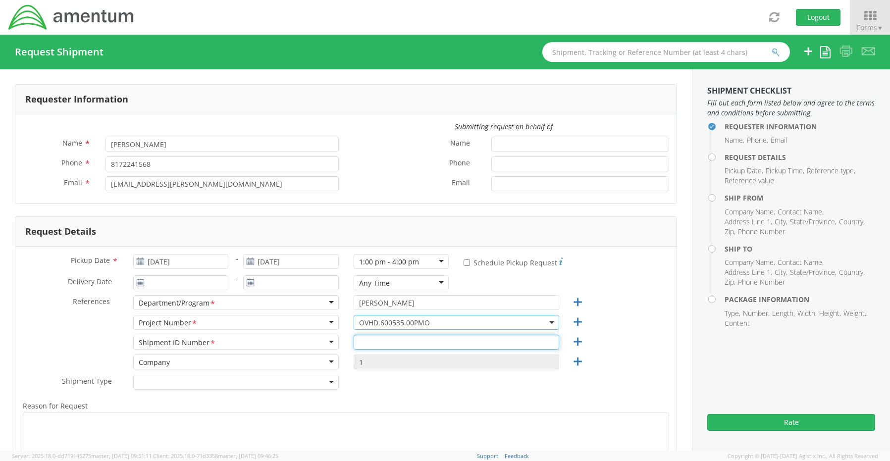
click at [372, 345] on input "text" at bounding box center [457, 342] width 206 height 15
paste input "[PERSON_NAME] RITM0236751"
type input "[PERSON_NAME] RITM0236751"
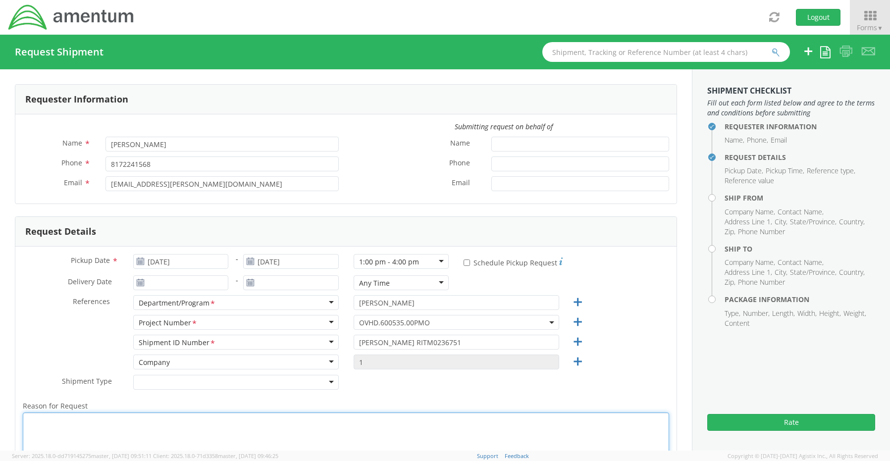
click at [371, 414] on textarea "Reason for Request *" at bounding box center [346, 436] width 647 height 47
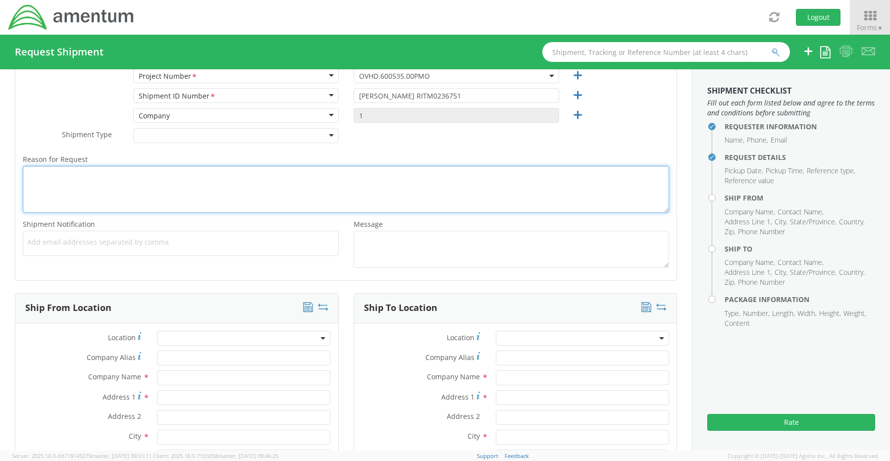
scroll to position [248, 0]
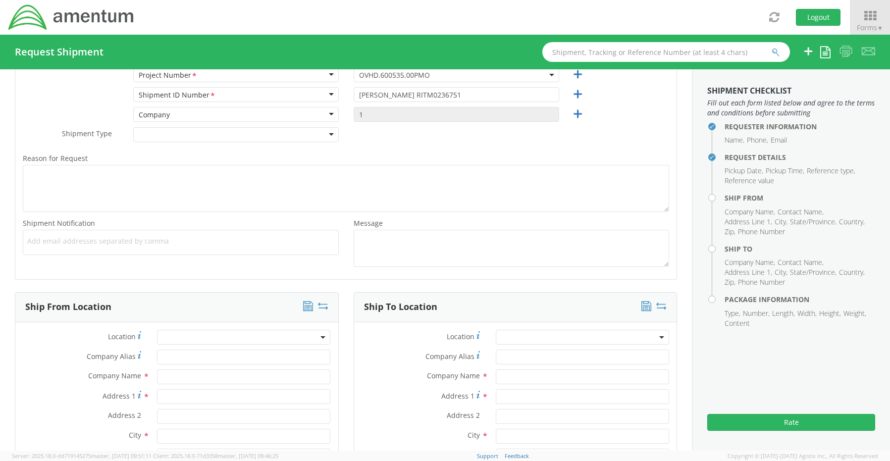
click at [41, 240] on span "Add email addresses separated by comma" at bounding box center [180, 241] width 307 height 10
paste input "[PERSON_NAME][EMAIL_ADDRESS][PERSON_NAME][DOMAIN_NAME]"
type input "[PERSON_NAME][EMAIL_ADDRESS][PERSON_NAME][DOMAIN_NAME]"
click at [202, 247] on div "Add email addresses separated by [PERSON_NAME] [PERSON_NAME][EMAIL_ADDRESS][PER…" at bounding box center [181, 243] width 316 height 26
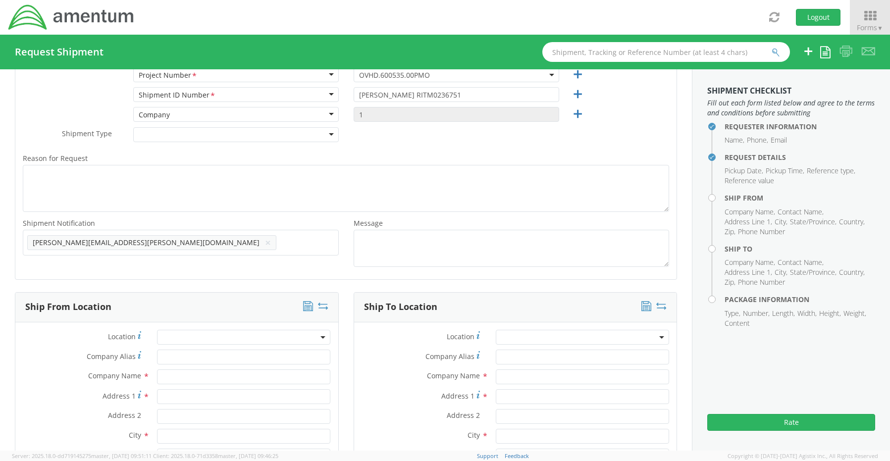
paste input "[EMAIL_ADDRESS][DOMAIN_NAME]"
type input "[EMAIL_ADDRESS][DOMAIN_NAME]"
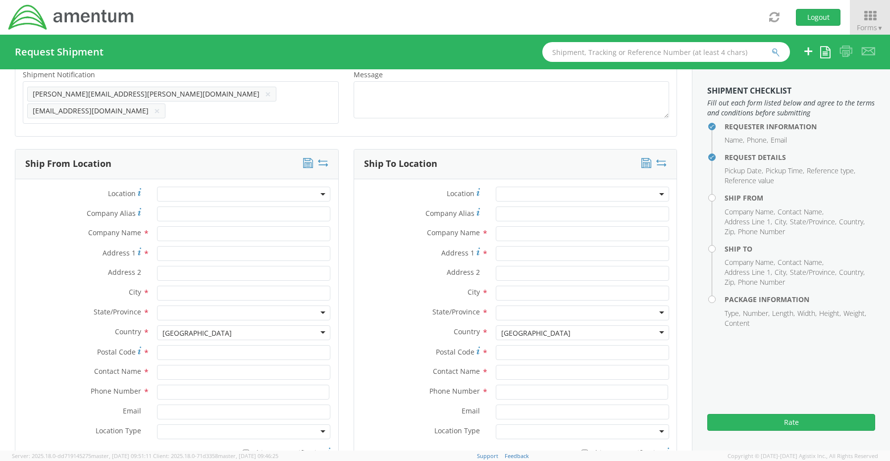
scroll to position [495, 0]
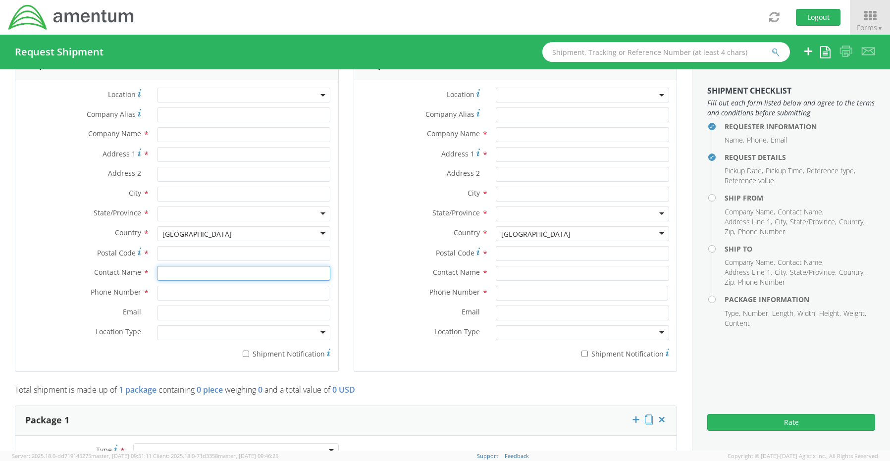
click at [181, 268] on input "text" at bounding box center [243, 273] width 173 height 15
type input "sene"
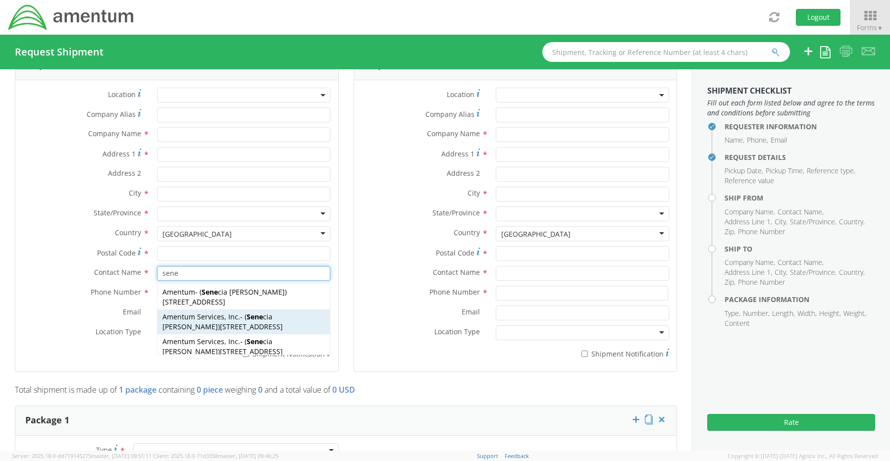
click at [189, 314] on span "Amentum Services, Inc." at bounding box center [201, 316] width 78 height 9
type input "Amentum Services, Inc."
type input "[STREET_ADDRESS]"
type input "[GEOGRAPHIC_DATA]"
type input "76177"
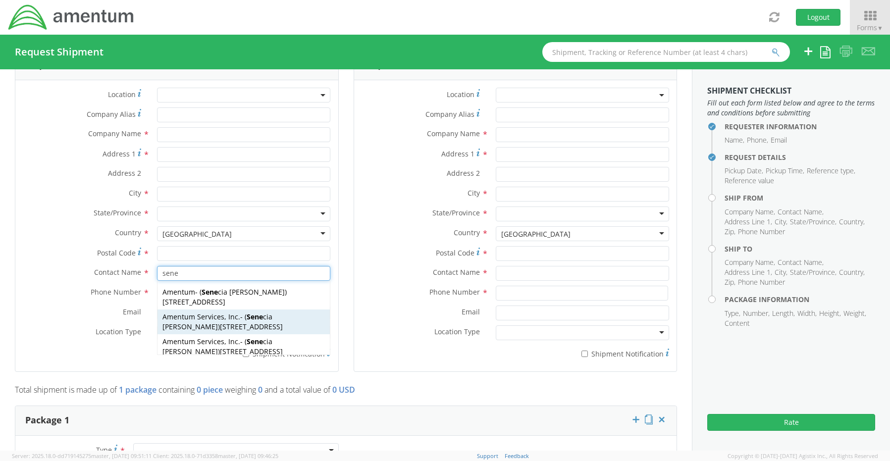
type input "[PERSON_NAME]"
type input "[PHONE_NUMBER]"
type input "[EMAIL_ADDRESS][PERSON_NAME][DOMAIN_NAME]"
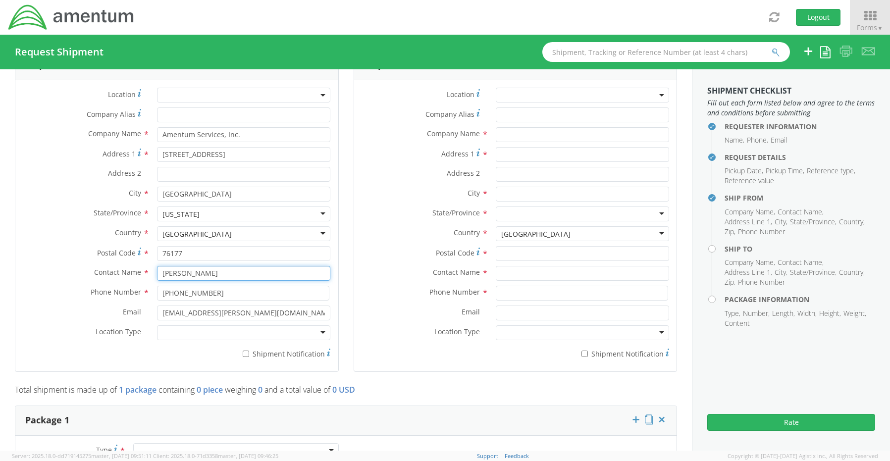
type input "[PERSON_NAME]"
click at [185, 328] on div at bounding box center [243, 332] width 173 height 15
click at [251, 349] on label "* Shipment Notification" at bounding box center [243, 353] width 173 height 12
click at [249, 351] on input "* Shipment Notification" at bounding box center [246, 354] width 6 height 6
checkbox input "true"
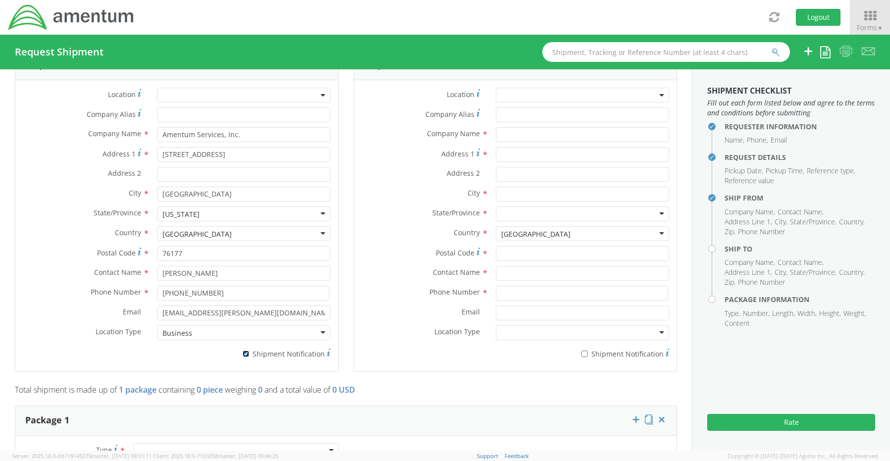
scroll to position [446, 0]
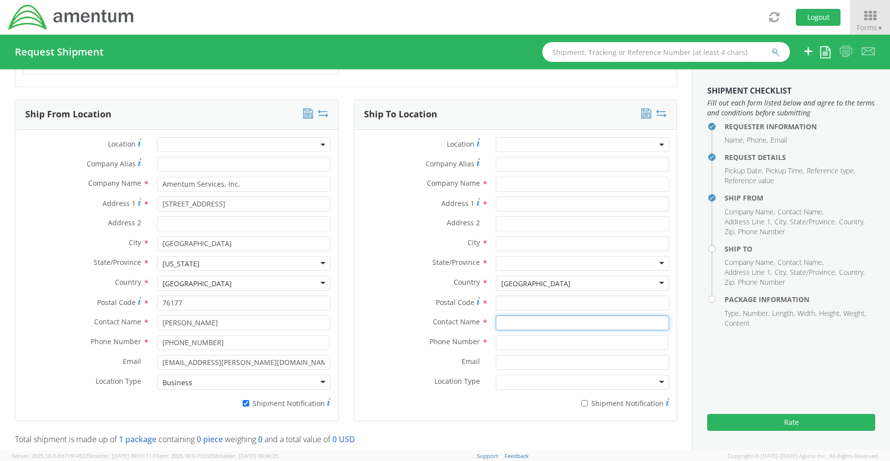
click at [507, 318] on input "text" at bounding box center [582, 323] width 173 height 15
type input "b"
type input "r"
click at [504, 158] on input "Company Alias *" at bounding box center [582, 164] width 173 height 15
click at [514, 137] on span at bounding box center [582, 144] width 173 height 15
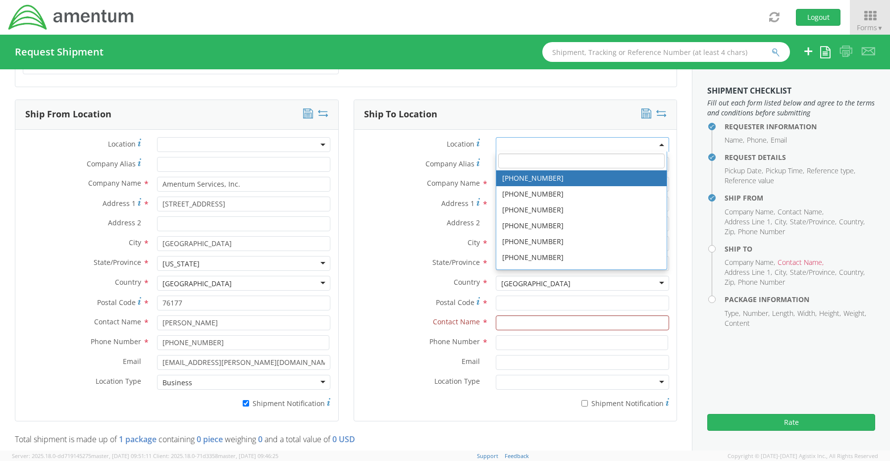
click at [516, 155] on input "search" at bounding box center [581, 161] width 166 height 15
type input "q"
type input "Amentum Services, Inc."
type input "[STREET_ADDRESS]"
type input "c/[PERSON_NAME] International"
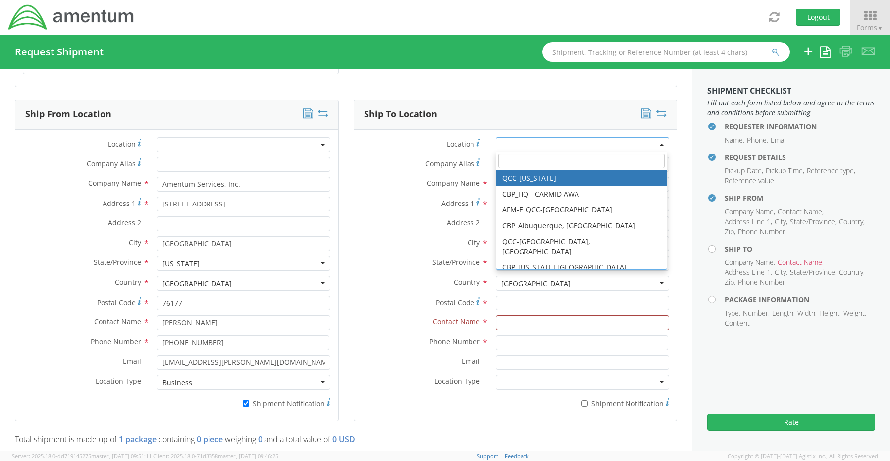
type input "[PERSON_NAME]"
type input "75038"
select select "42668"
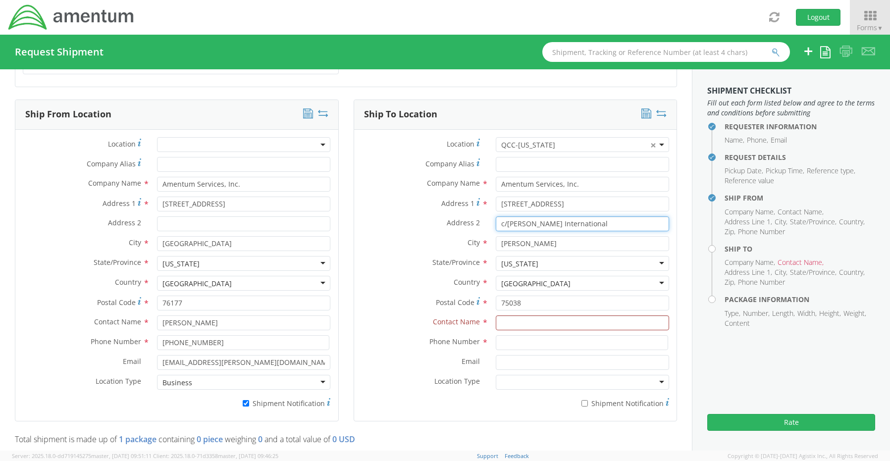
drag, startPoint x: 581, startPoint y: 218, endPoint x: 453, endPoint y: 209, distance: 127.6
click at [454, 209] on div "Location * QCC-[US_STATE] × QCC-[US_STATE] Company Alias * Company Name * Ament…" at bounding box center [515, 275] width 323 height 276
paste input "C/O Crane Worldwide Logistics"
type input "C/O Crane Worldwide Logistics"
click at [617, 200] on input "[STREET_ADDRESS]" at bounding box center [582, 204] width 173 height 15
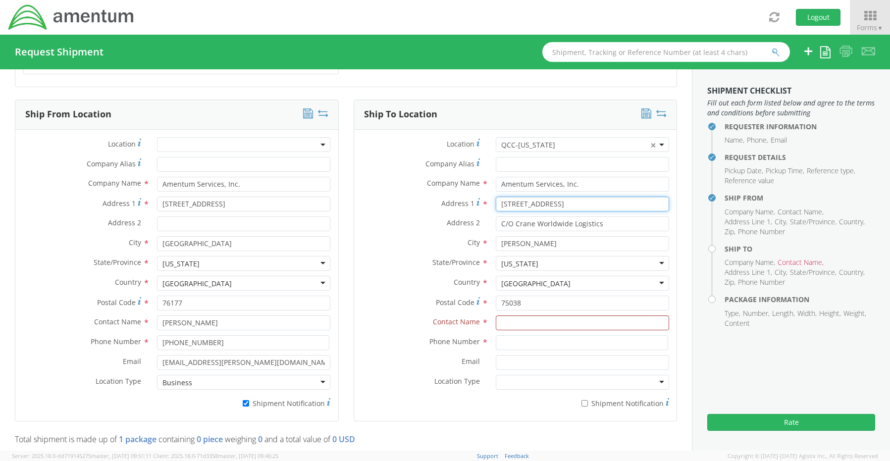
select select
type input "[STREET_ADDRESS]"
click at [517, 306] on div "Postal Code *" at bounding box center [515, 306] width 323 height 20
click at [517, 301] on input "Postal Code *" at bounding box center [582, 303] width 173 height 15
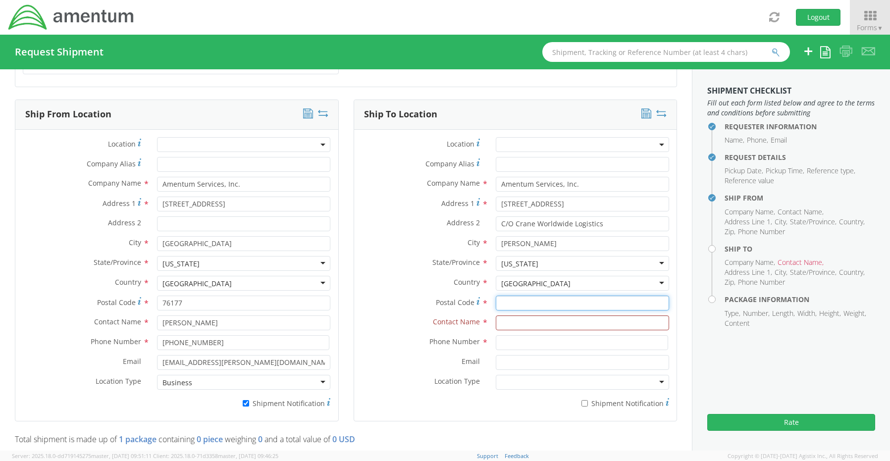
paste input "75038"
type input "75038"
click at [515, 319] on input "text" at bounding box center [582, 323] width 173 height 15
paste input "Attn: [PERSON_NAME]"
type input "Attn: [PERSON_NAME]"
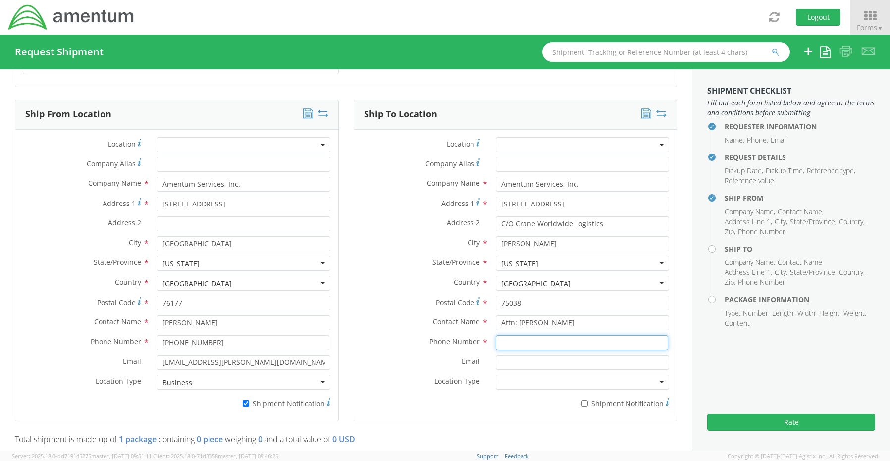
click at [513, 336] on input at bounding box center [582, 342] width 172 height 15
paste input "[PHONE_NUMBER]"
type input "[PHONE_NUMBER]"
click at [506, 375] on div at bounding box center [582, 382] width 173 height 15
drag, startPoint x: 506, startPoint y: 393, endPoint x: 516, endPoint y: 393, distance: 9.9
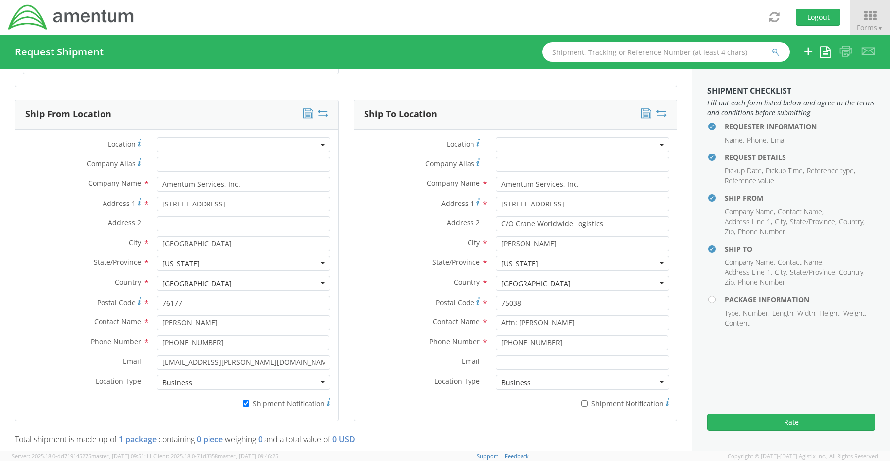
click at [576, 397] on label "* Shipment Notification" at bounding box center [582, 403] width 173 height 12
click at [582, 400] on input "* Shipment Notification" at bounding box center [585, 403] width 6 height 6
checkbox input "true"
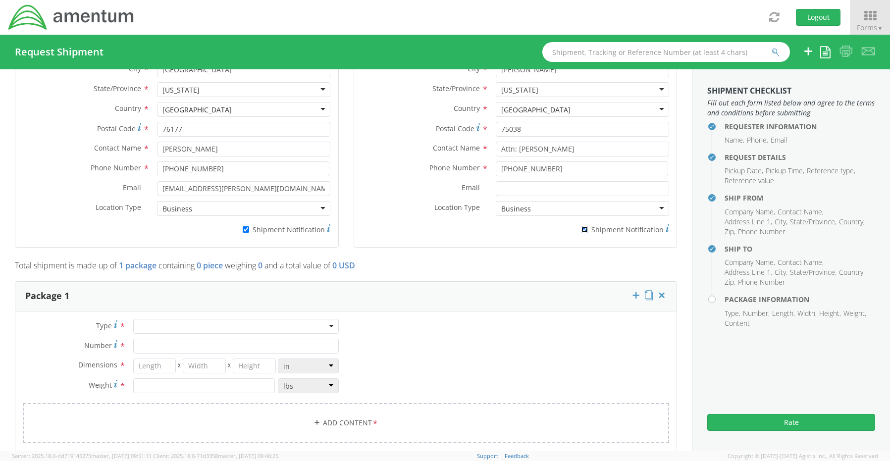
scroll to position [644, 0]
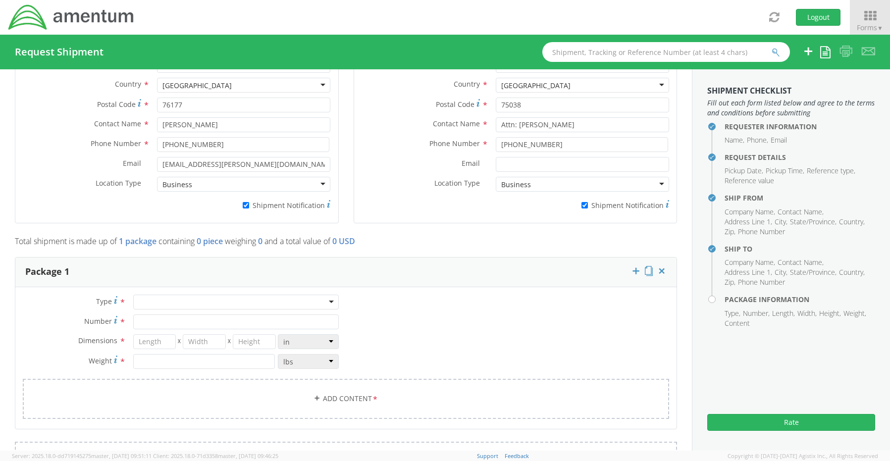
click at [151, 295] on div at bounding box center [236, 302] width 206 height 15
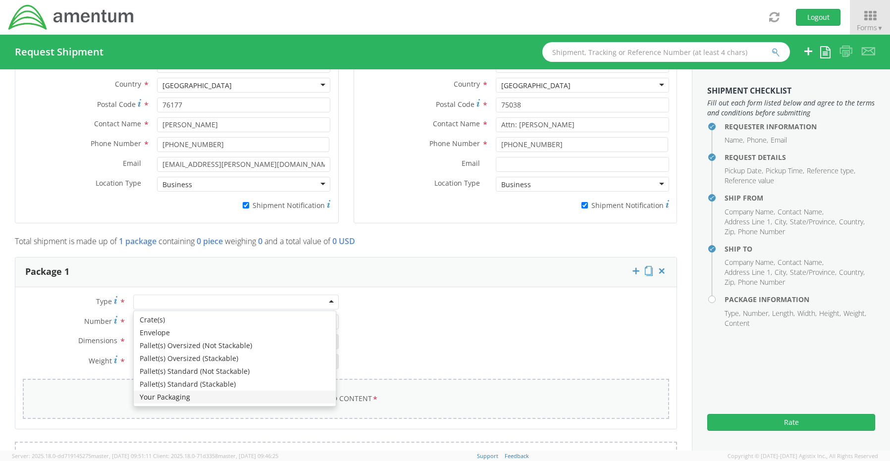
drag, startPoint x: 167, startPoint y: 393, endPoint x: 162, endPoint y: 379, distance: 14.9
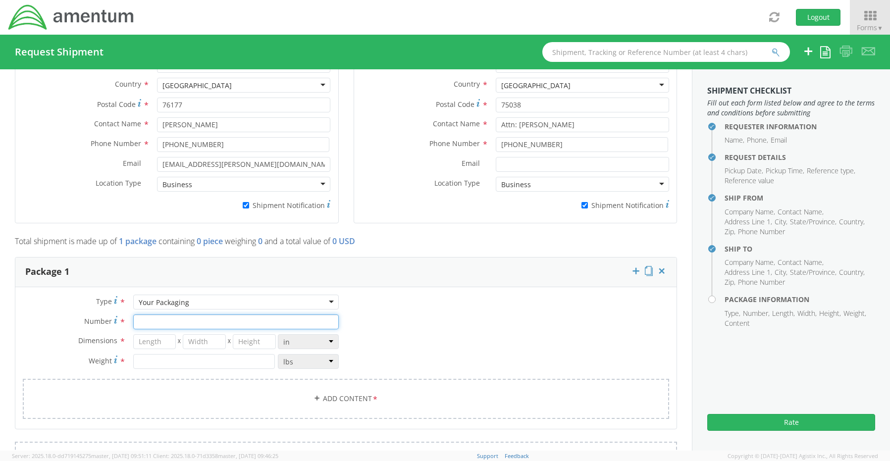
click at [152, 317] on input "Number *" at bounding box center [236, 322] width 206 height 15
type input "1"
type input "16"
type input "14"
type input "3"
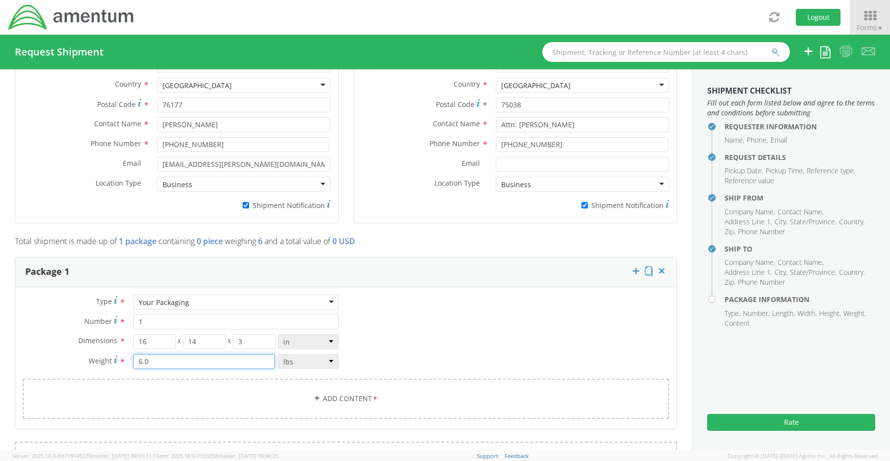
type input "6.0"
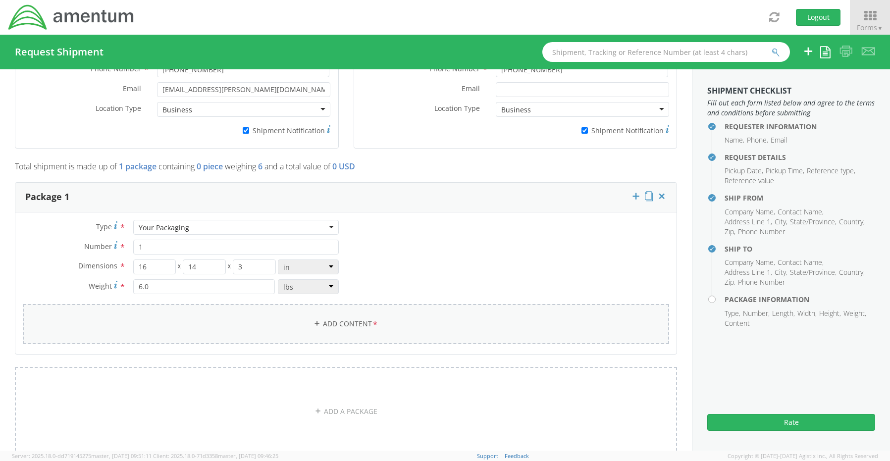
click at [331, 322] on link "Add Content *" at bounding box center [346, 324] width 647 height 40
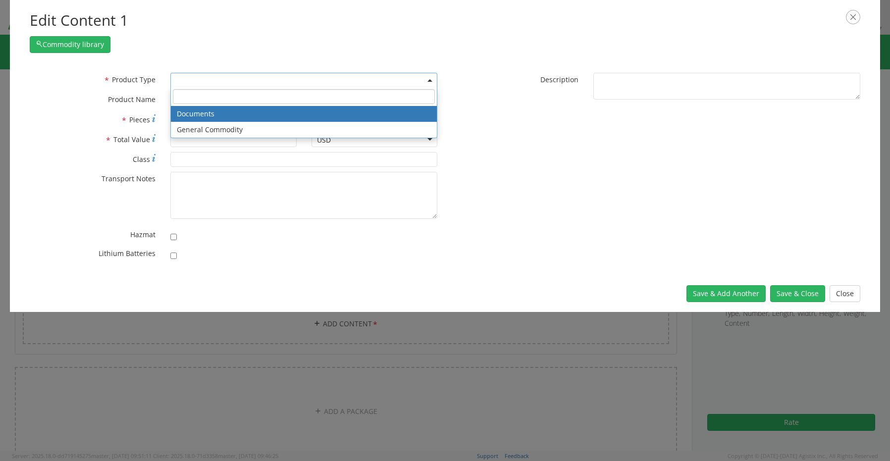
click at [182, 80] on span at bounding box center [303, 80] width 267 height 15
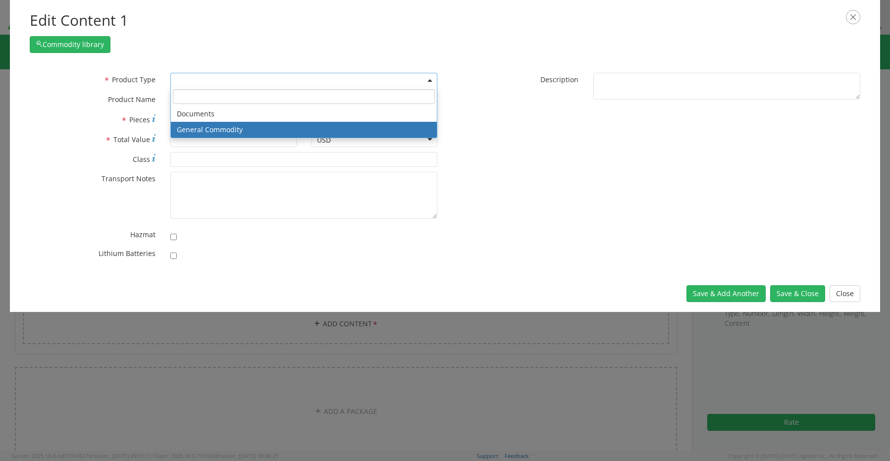
select select "COMMODITY"
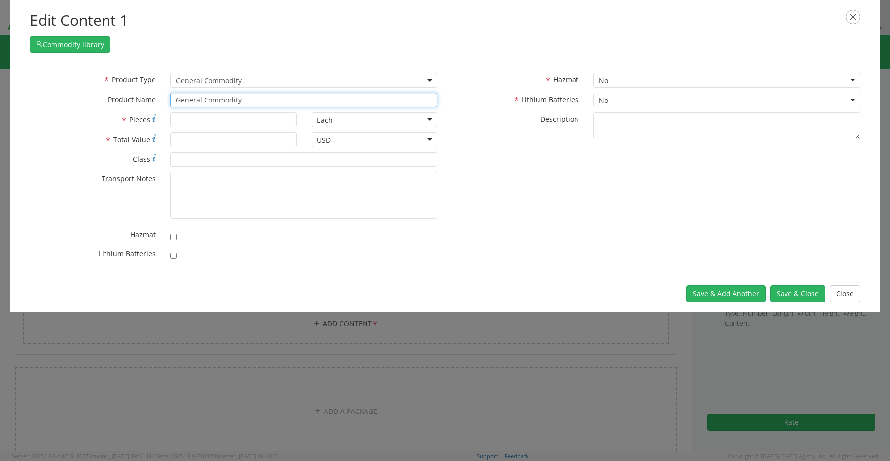
drag, startPoint x: 252, startPoint y: 99, endPoint x: 145, endPoint y: 99, distance: 107.5
click at [146, 99] on div "* Product Name General Commodity" at bounding box center [233, 100] width 423 height 15
paste input "Laptop: CORP026636/SN: 9VW45W3"
type input "Laptop: CORP026636/SN: 9VW45W3"
type input "1"
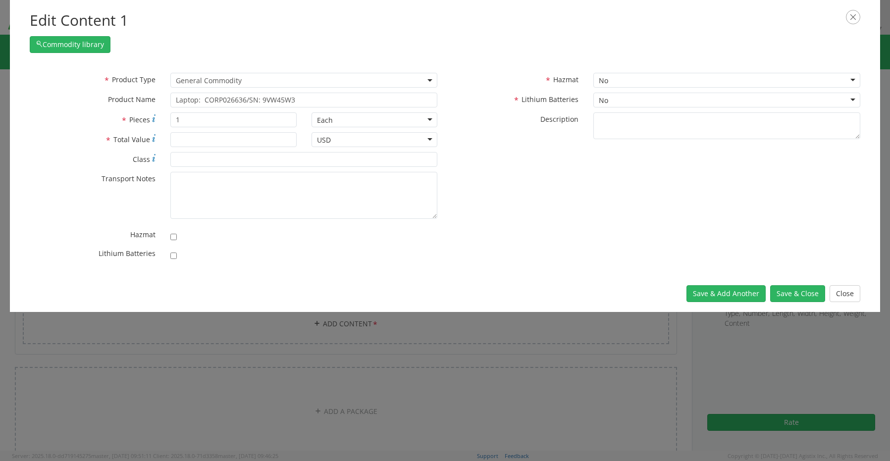
scroll to position [89, 0]
type input "1500.00"
click at [173, 256] on input "checkbox" at bounding box center [173, 256] width 6 height 6
checkbox input "true"
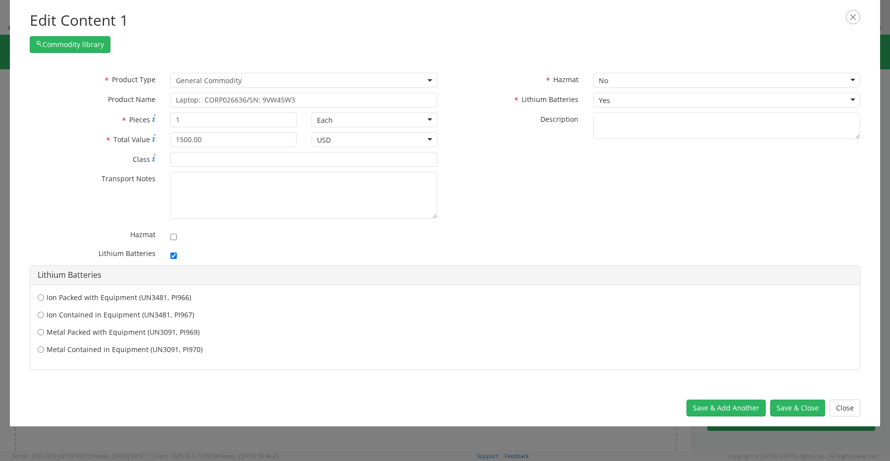
click at [65, 314] on label "Ion Contained in Equipment (UN3481, PI967)" at bounding box center [445, 315] width 815 height 10
click at [44, 314] on input "Ion Contained in Equipment (UN3481, PI967)" at bounding box center [41, 315] width 6 height 10
radio input "true"
click at [786, 410] on button "Save & Close" at bounding box center [797, 408] width 55 height 17
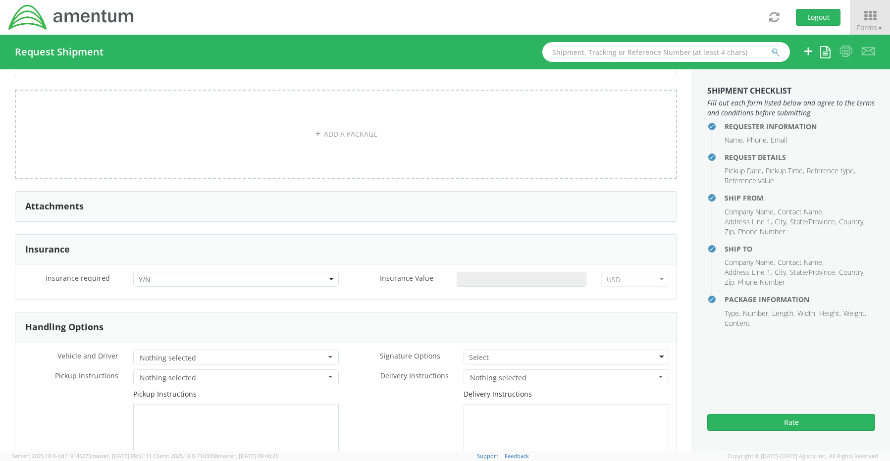
scroll to position [1066, 0]
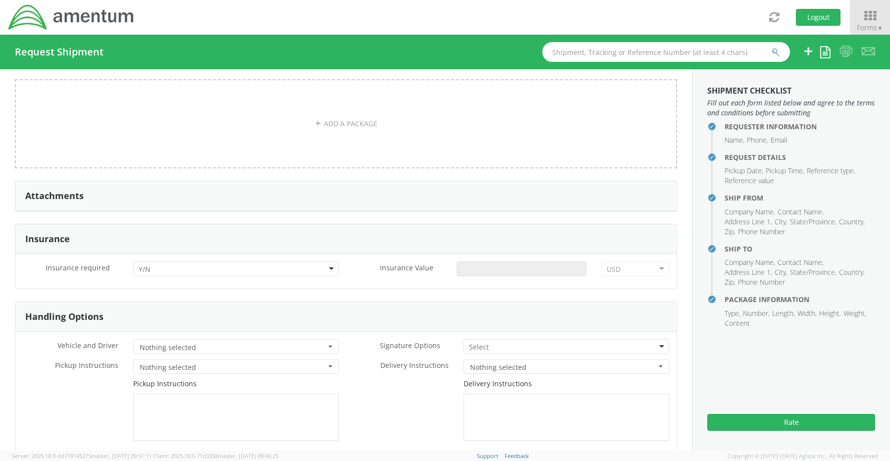
drag, startPoint x: 158, startPoint y: 263, endPoint x: 162, endPoint y: 284, distance: 21.2
click at [158, 265] on div at bounding box center [236, 269] width 206 height 15
drag, startPoint x: 161, startPoint y: 300, endPoint x: 170, endPoint y: 302, distance: 9.1
click at [493, 263] on input "Insurance Value *" at bounding box center [522, 269] width 130 height 15
type input "1500.00"
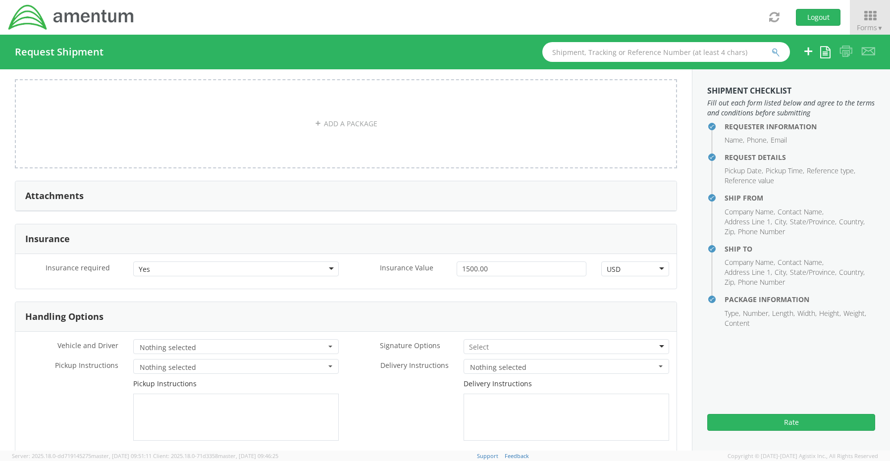
click at [479, 342] on input "select-one" at bounding box center [479, 347] width 21 height 10
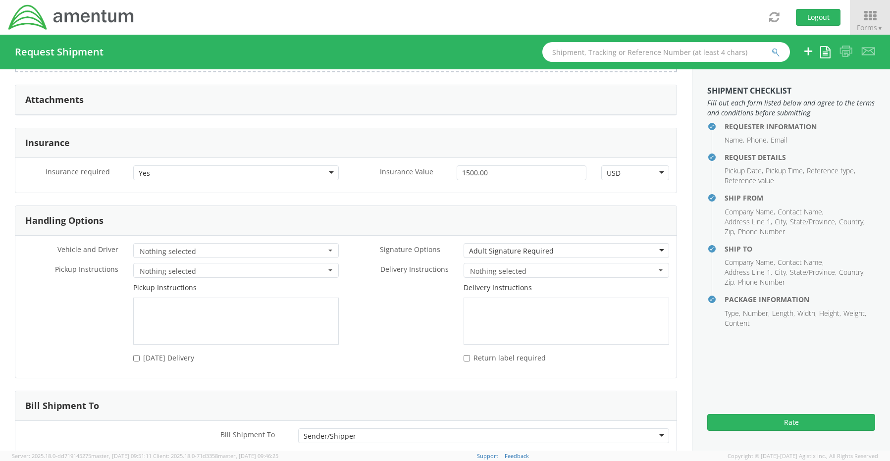
scroll to position [1214, 0]
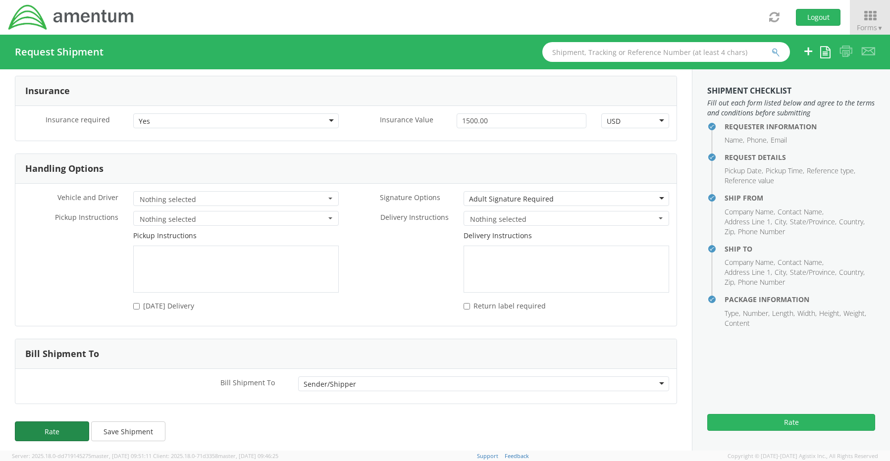
click at [37, 427] on button "Rate" at bounding box center [52, 432] width 74 height 20
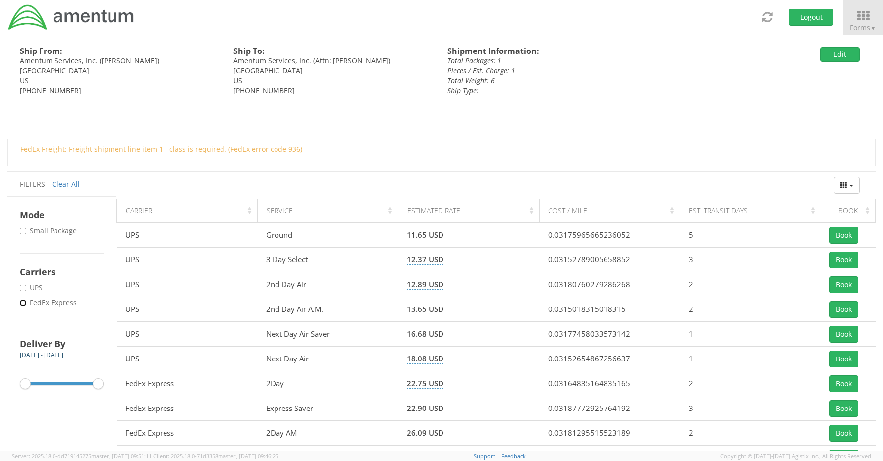
click at [21, 302] on input "* FedEx Express" at bounding box center [23, 303] width 6 height 6
checkbox input "true"
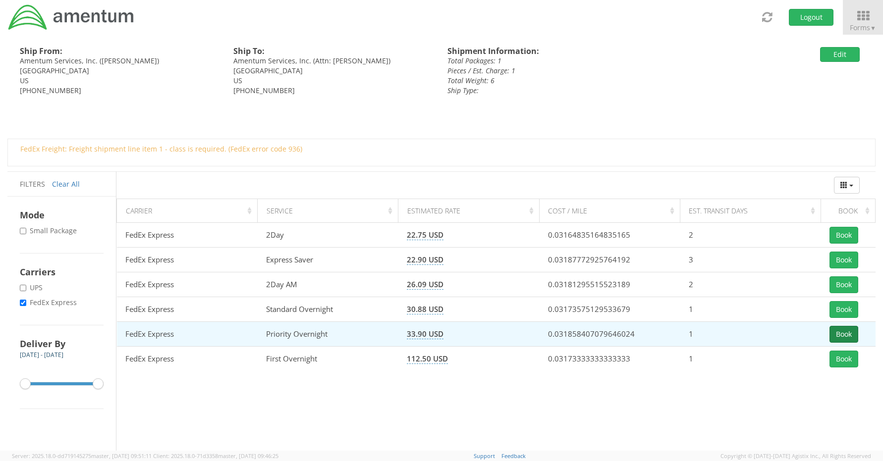
click at [844, 332] on button "Book" at bounding box center [843, 334] width 29 height 17
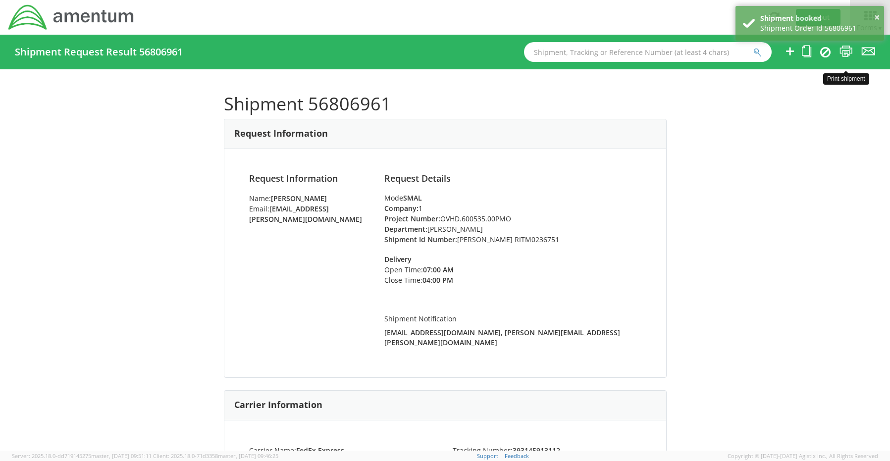
click at [850, 54] on icon at bounding box center [846, 51] width 13 height 12
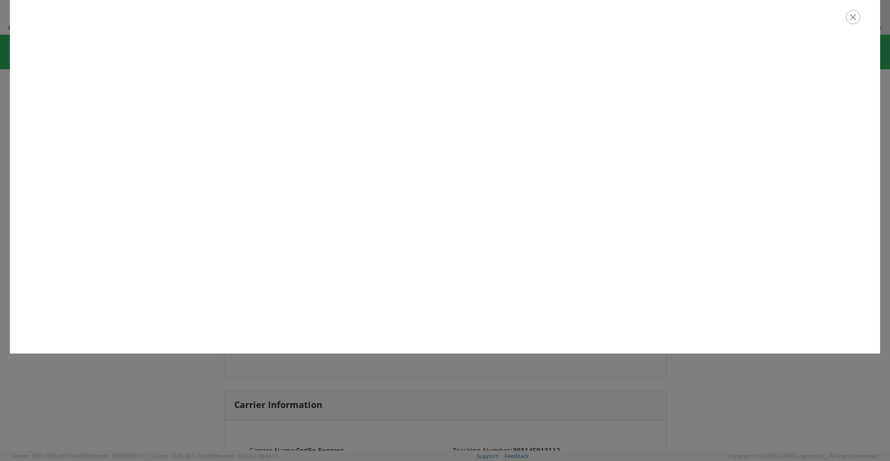
click at [857, 18] on icon "button" at bounding box center [853, 17] width 14 height 14
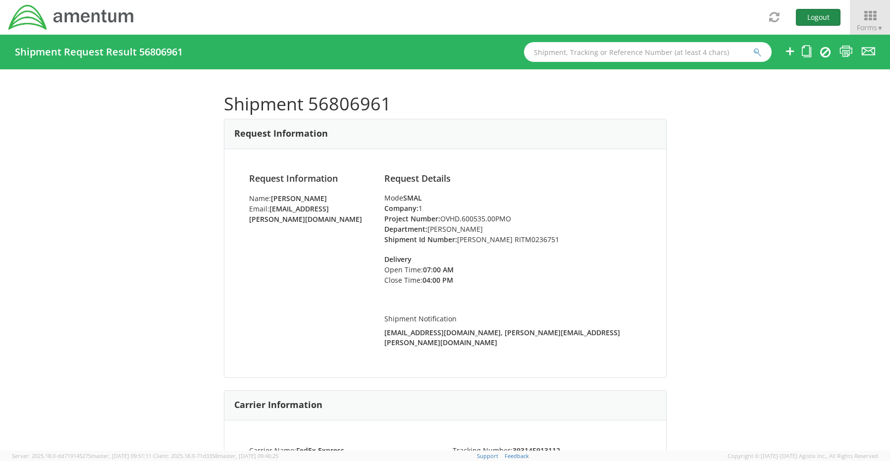
click at [827, 20] on button "Logout" at bounding box center [818, 17] width 45 height 17
